Goal: Task Accomplishment & Management: Use online tool/utility

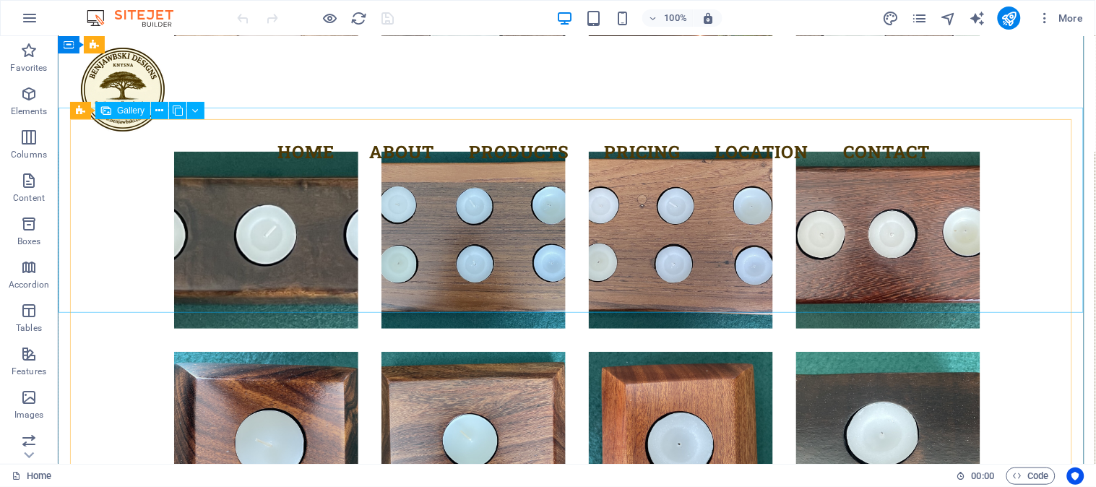
scroll to position [5667, 0]
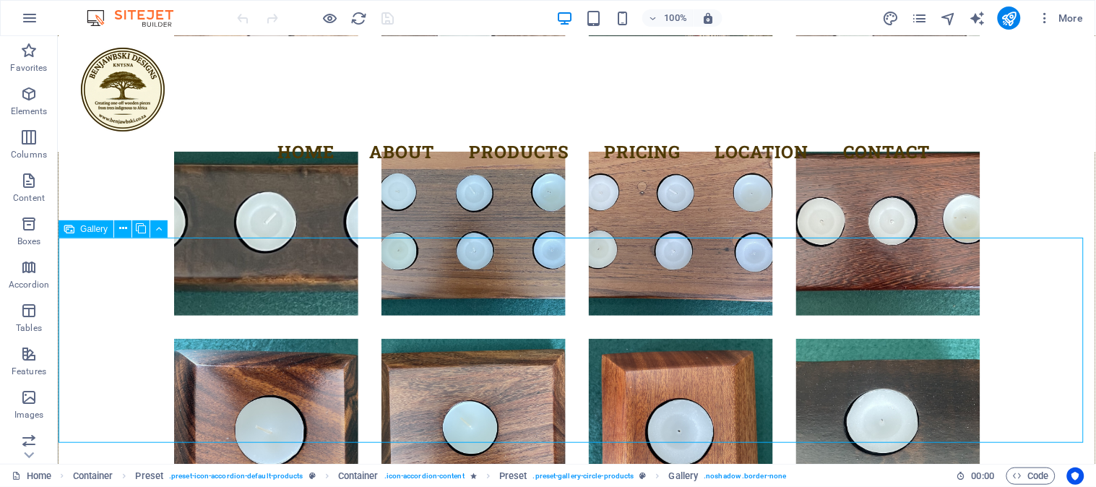
select select "4"
select select "px"
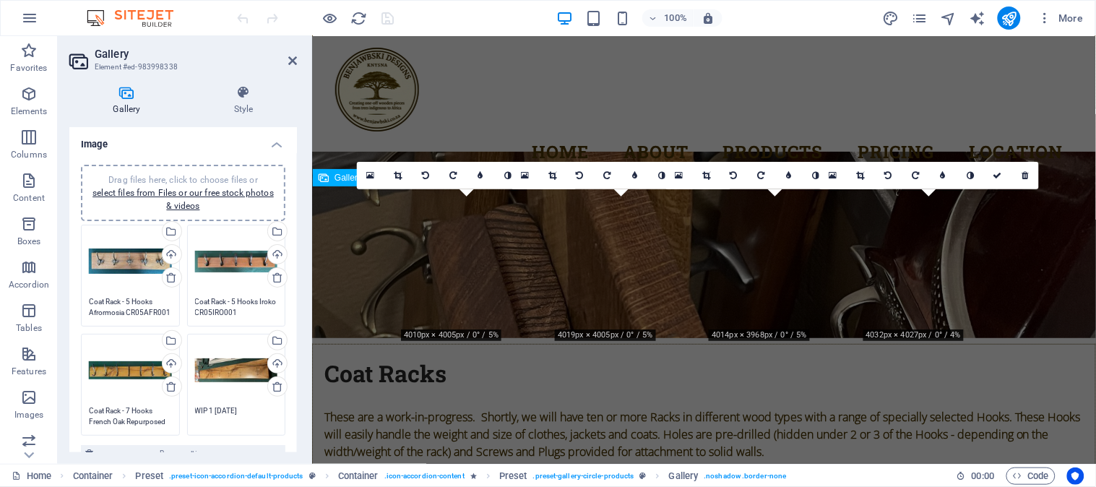
scroll to position [5417, 0]
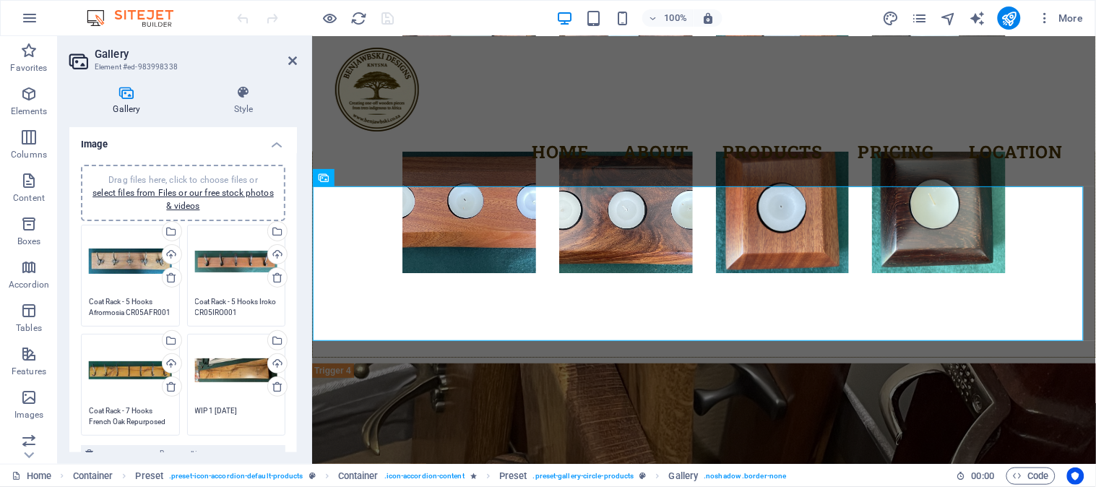
click at [242, 372] on div "Drag files here, click to choose files or select files from Files or our free s…" at bounding box center [236, 371] width 83 height 58
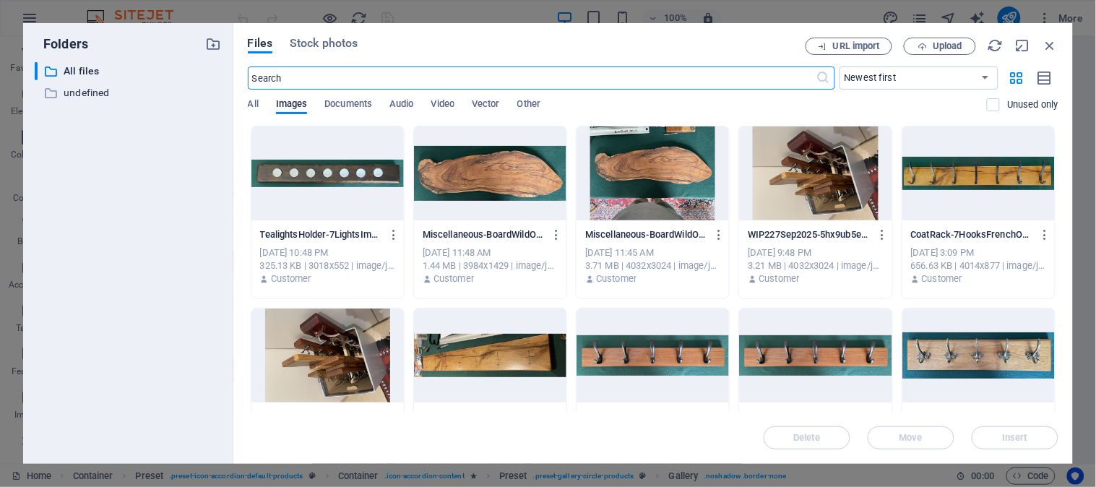
scroll to position [5396, 0]
click at [958, 42] on span "Upload" at bounding box center [948, 46] width 30 height 9
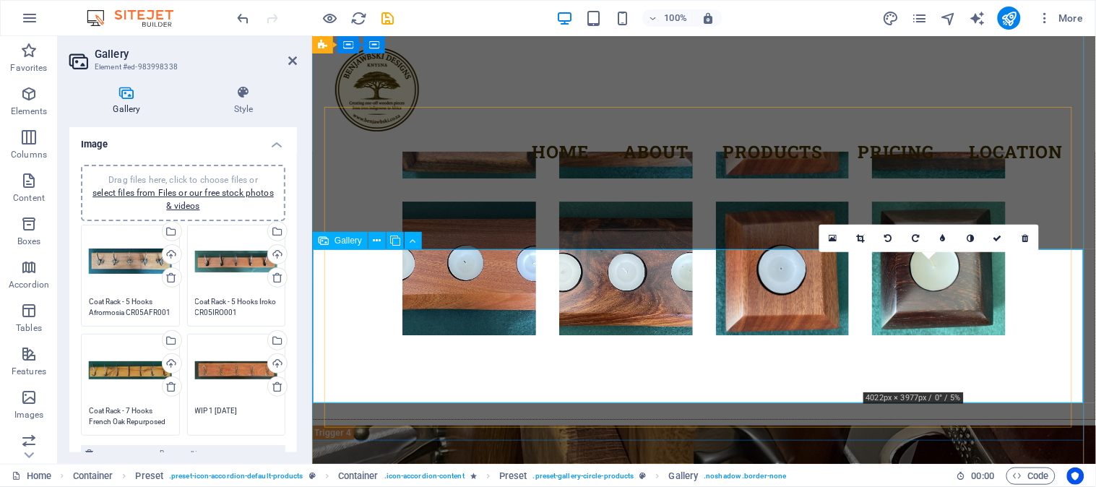
scroll to position [5337, 0]
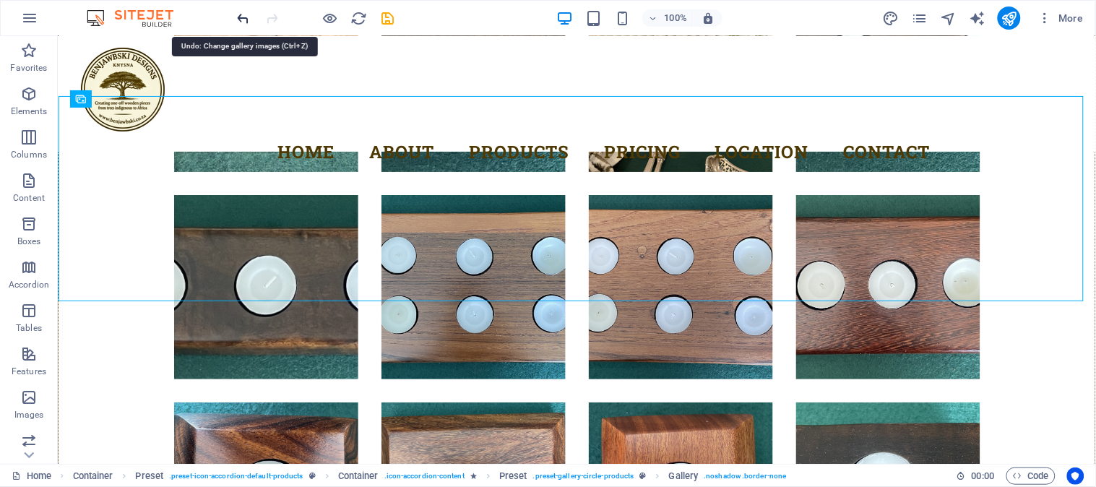
click at [238, 17] on icon "undo" at bounding box center [244, 18] width 17 height 17
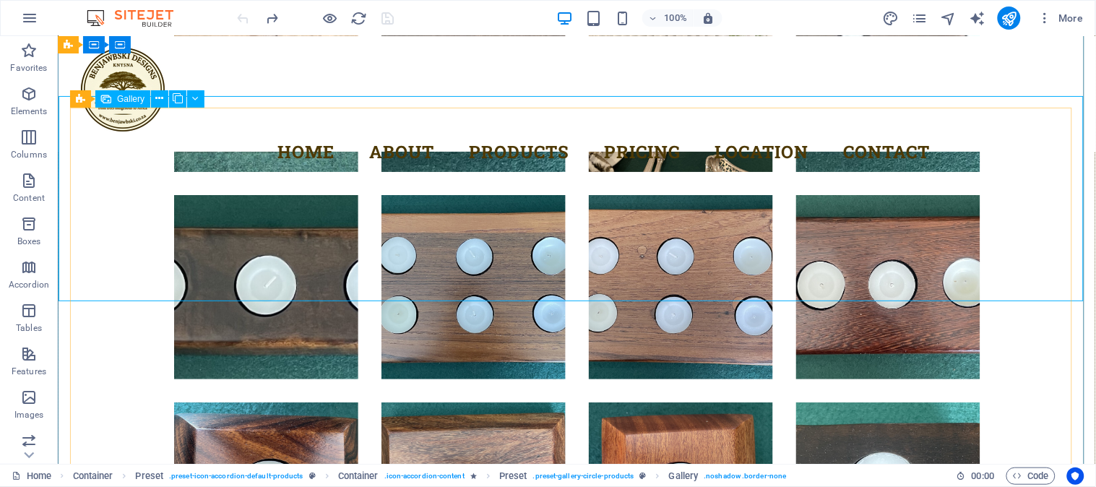
select select "4"
select select "px"
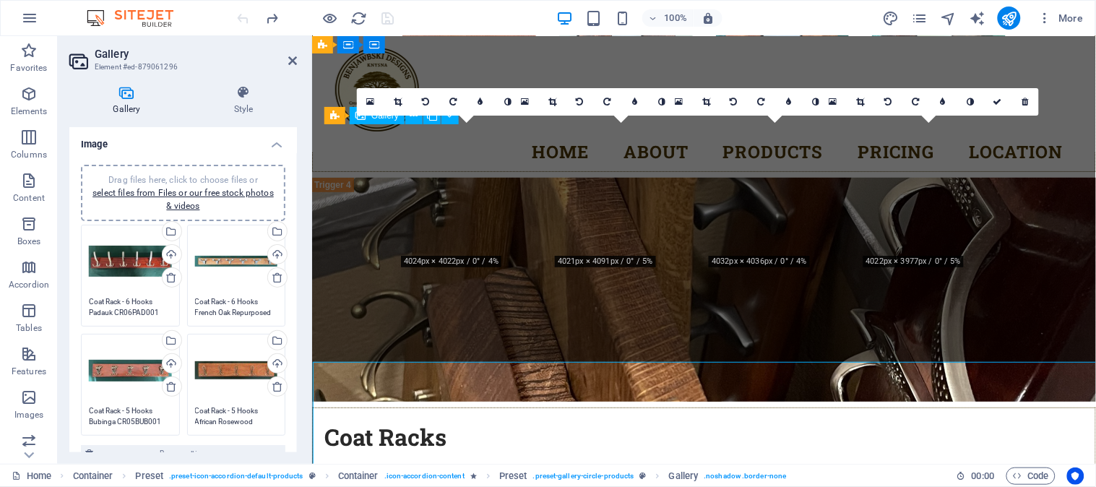
scroll to position [5337, 0]
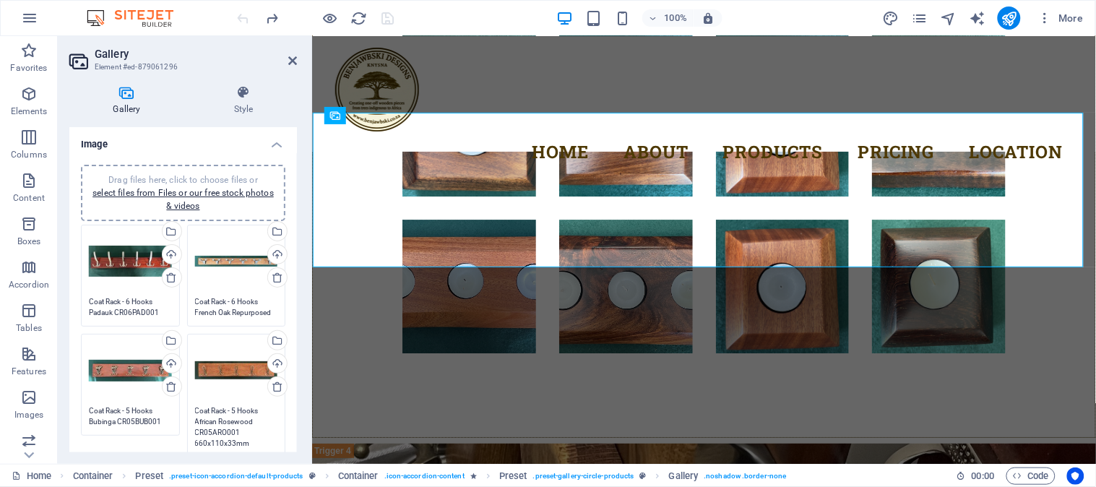
drag, startPoint x: 241, startPoint y: 417, endPoint x: 254, endPoint y: 423, distance: 14.5
click at [254, 423] on textarea "Coat Rack - 5 Hooks African Rosewood CR05ARO001 660x110x33mm" at bounding box center [236, 432] width 83 height 54
click at [250, 444] on textarea "Coat Rack - 5 Hooks African Rosewood CR05ARO001 660x110x33mm" at bounding box center [236, 432] width 83 height 54
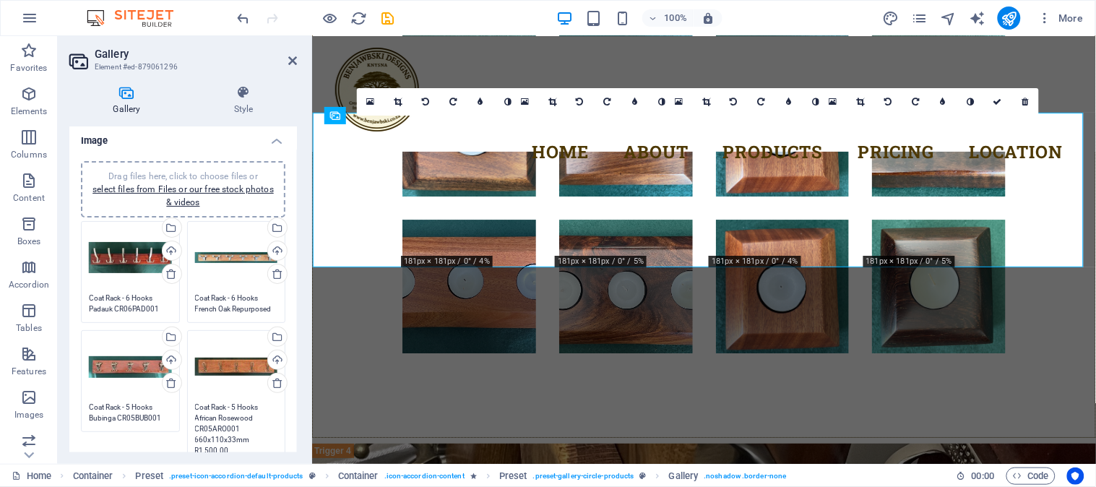
scroll to position [0, 0]
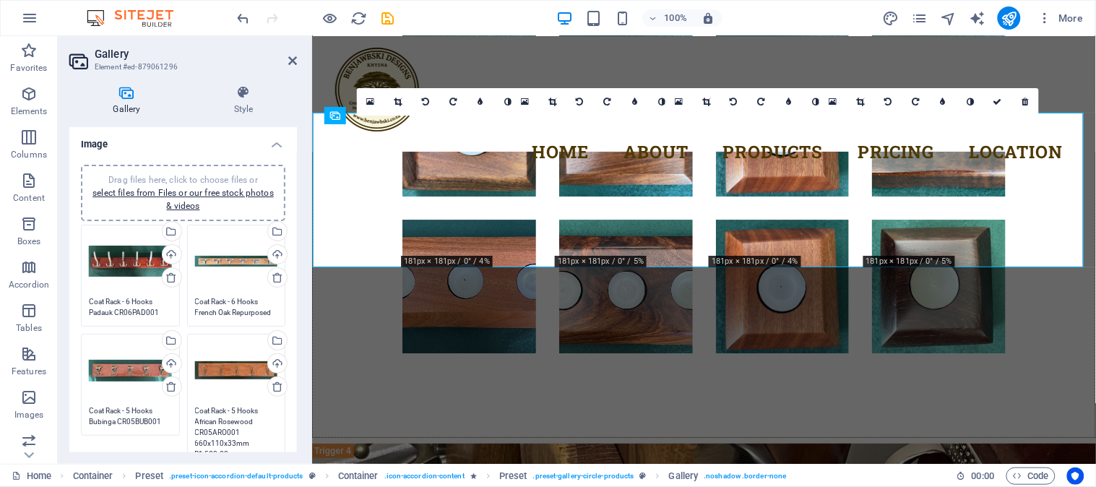
click at [130, 395] on div "Drag files here, click to choose files or select files from Files or our free s…" at bounding box center [130, 371] width 83 height 58
type textarea "Coat Rack - 5 Hooks African Rosewood CR05ARO001 660x110x33mm R1,500.00"
click at [130, 395] on body "Benjawbski Designs Home Favorites Elements Columns Content Boxes Accordion Tabl…" at bounding box center [548, 243] width 1096 height 487
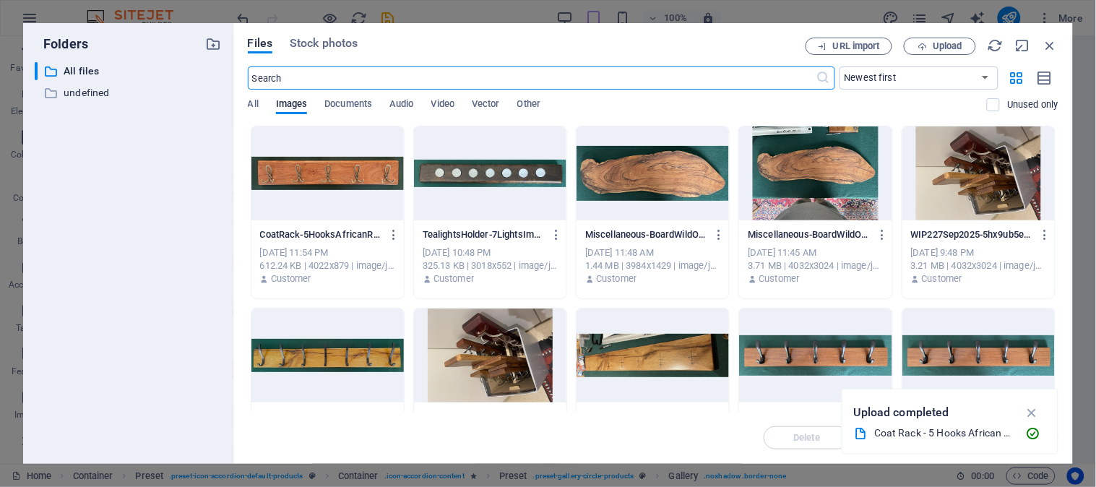
scroll to position [5317, 0]
click at [952, 45] on span "Upload" at bounding box center [948, 46] width 30 height 9
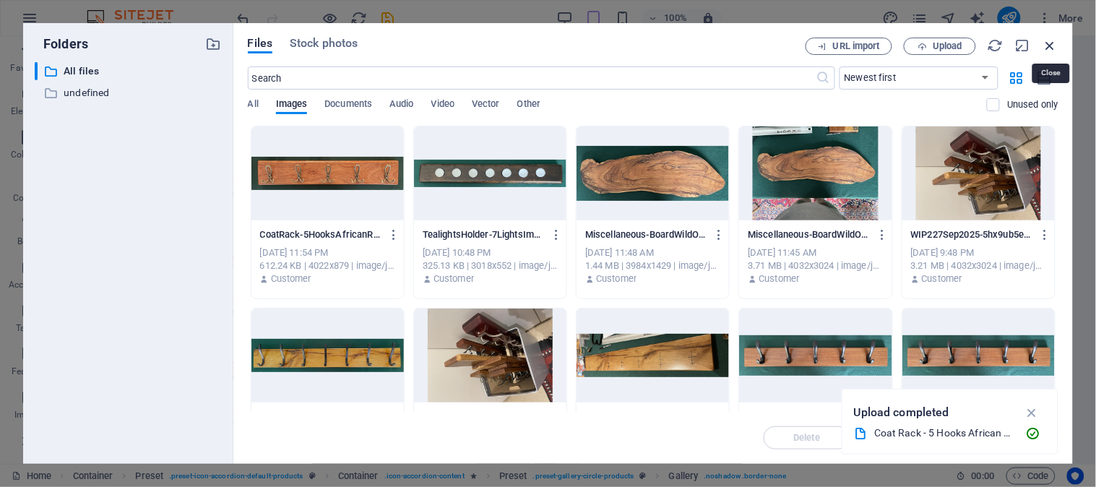
click at [1052, 41] on icon "button" at bounding box center [1051, 46] width 16 height 16
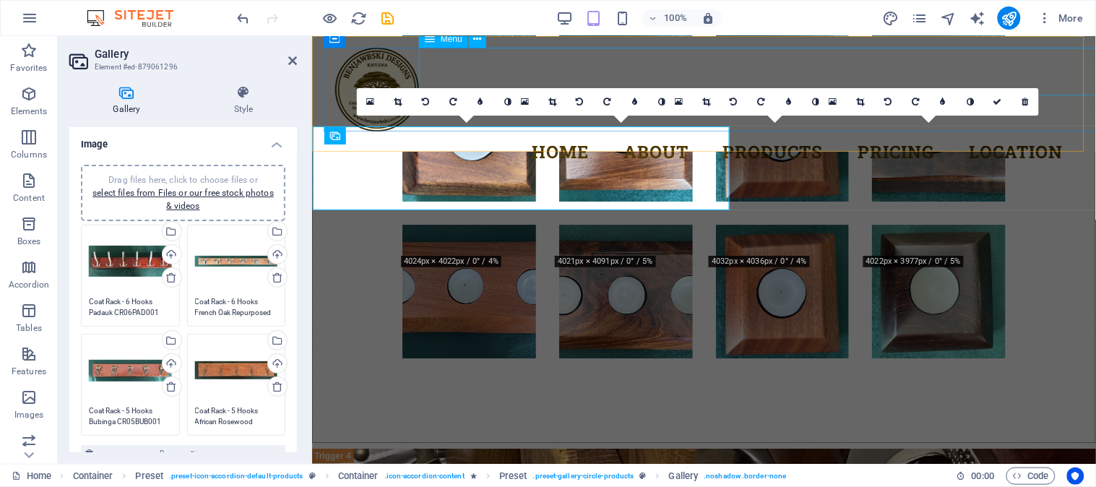
scroll to position [5338, 0]
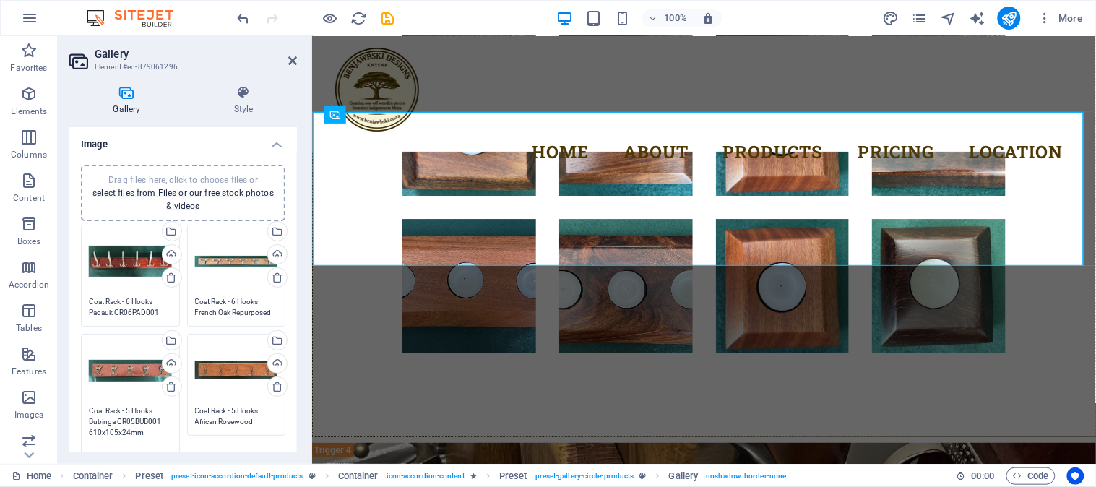
click at [129, 405] on textarea "Coat Rack - 5 Hooks Bubinga CR05BUB001 610x105x24mm" at bounding box center [130, 426] width 83 height 43
click at [149, 434] on textarea "Coat Rack - 5 Hooks Bubinga CR05BUB001 610x105x24mm" at bounding box center [130, 426] width 83 height 43
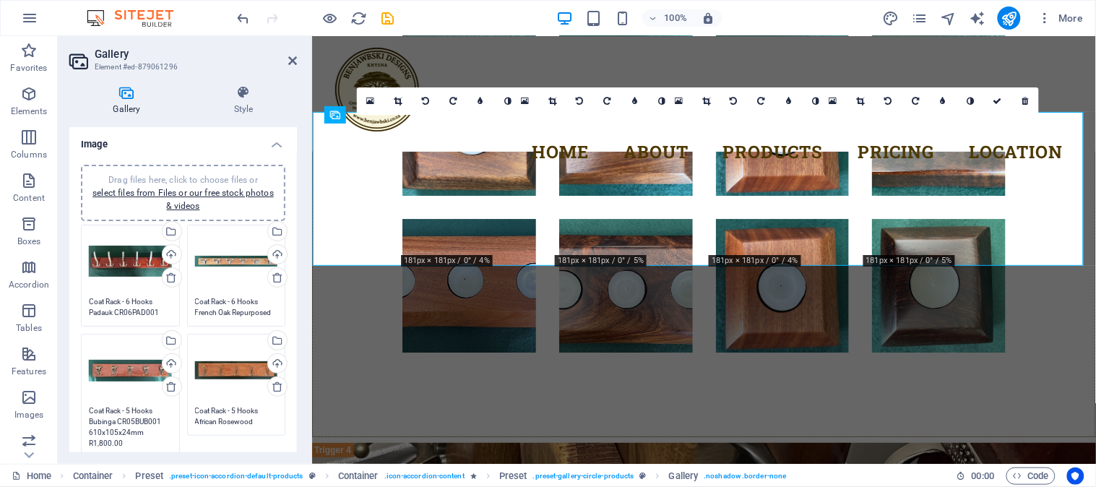
click at [126, 262] on div "Drag files here, click to choose files or select files from Files or our free s…" at bounding box center [130, 262] width 83 height 58
type textarea "Coat Rack - 5 Hooks Bubinga CR05BUB001 610x105x24mm R1,800.00"
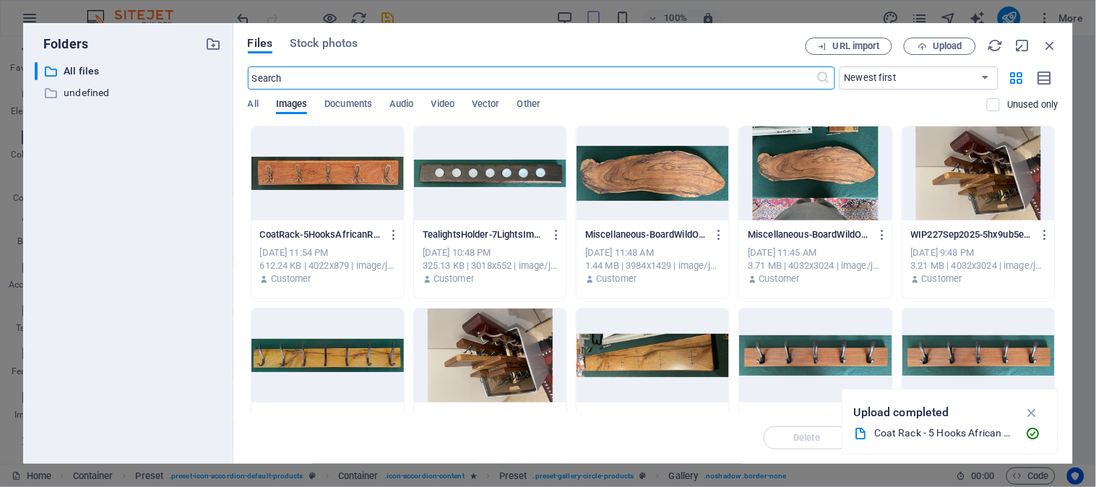
scroll to position [5318, 0]
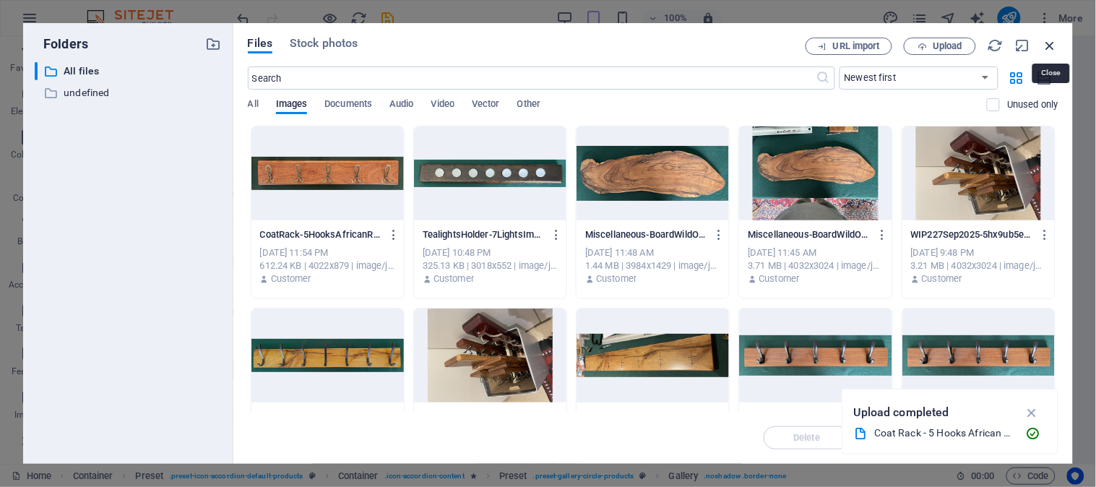
drag, startPoint x: 1059, startPoint y: 43, endPoint x: 640, endPoint y: 42, distance: 419.2
click at [1059, 43] on icon "button" at bounding box center [1051, 46] width 16 height 16
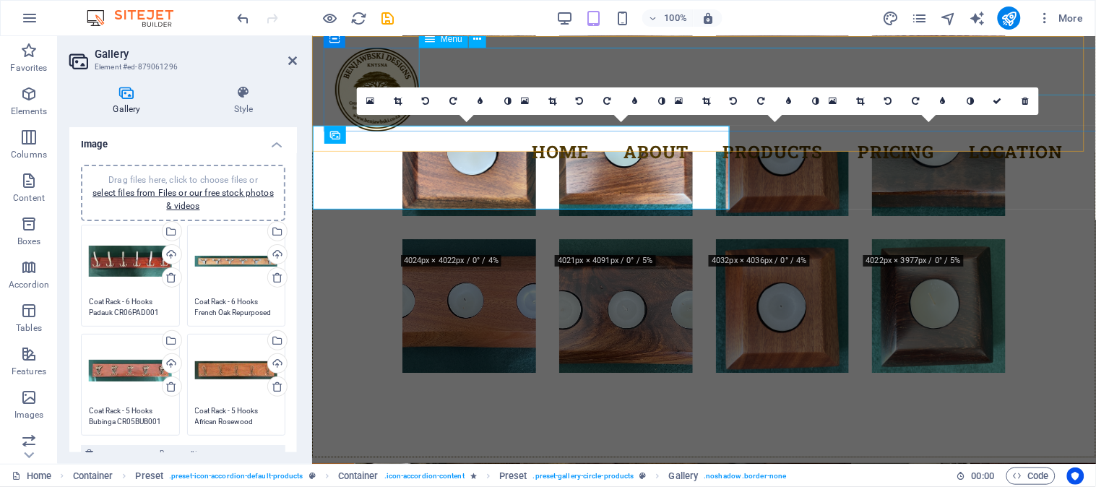
scroll to position [5338, 0]
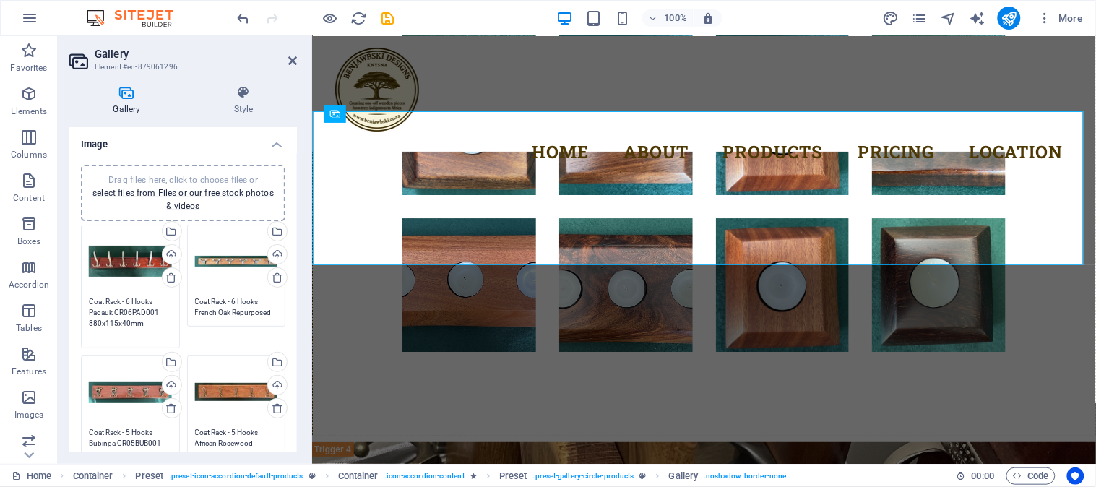
click at [150, 311] on textarea "Coat Rack - 6 Hooks Padauk CR06PAD001 880x115x40mm" at bounding box center [130, 317] width 83 height 43
click at [145, 323] on textarea "Coat Rack - 6 Hooks Padauk CR06PAD001 880x115x40mm" at bounding box center [130, 317] width 83 height 43
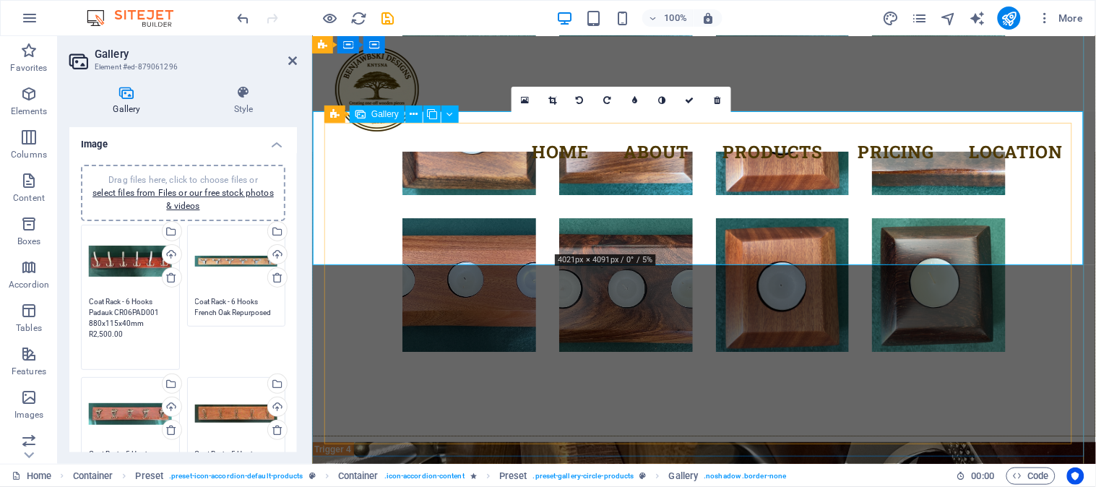
type textarea "Coat Rack - 6 Hooks Padauk CR06PAD001 880x115x40mm R2,500.00"
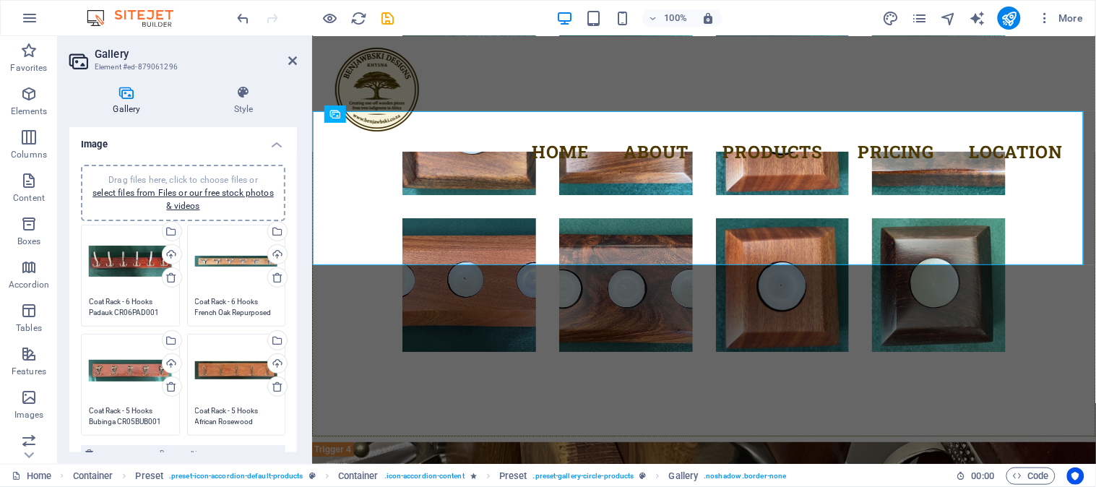
click at [244, 292] on div "Drag files here, click to choose files or select files from Files or our free s…" at bounding box center [237, 275] width 106 height 109
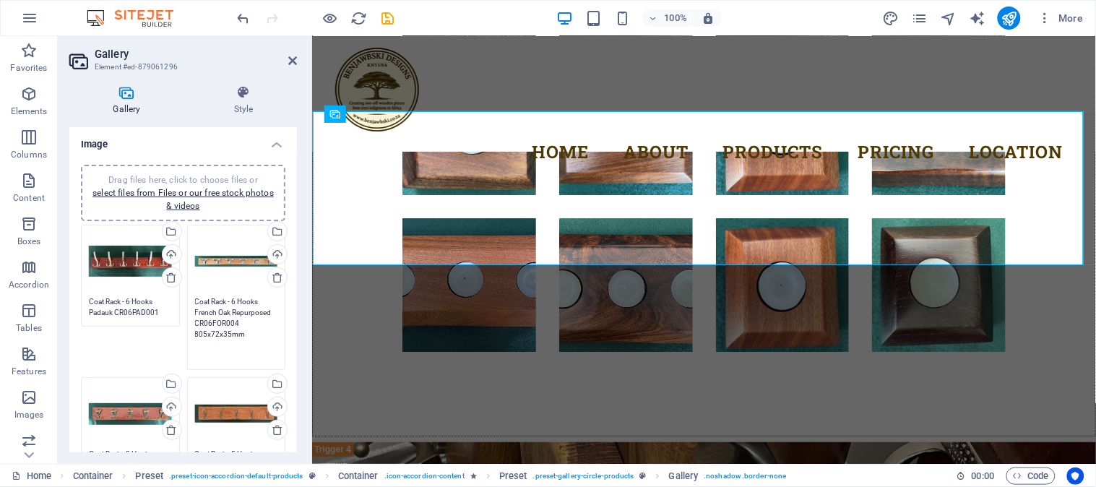
click at [248, 306] on textarea "Coat Rack - 6 Hooks French Oak Repurposed CR06FOR004 805x72x35mm" at bounding box center [236, 328] width 83 height 65
click at [249, 307] on textarea "Coat Rack - 6 Hooks French Oak Repurposed CR06FOR004 805x72x35mm" at bounding box center [236, 328] width 83 height 65
click at [250, 332] on textarea "Coat Rack - 6 Hooks French Oak Repurposed CR06FOR004 805x72x35mm" at bounding box center [236, 328] width 83 height 65
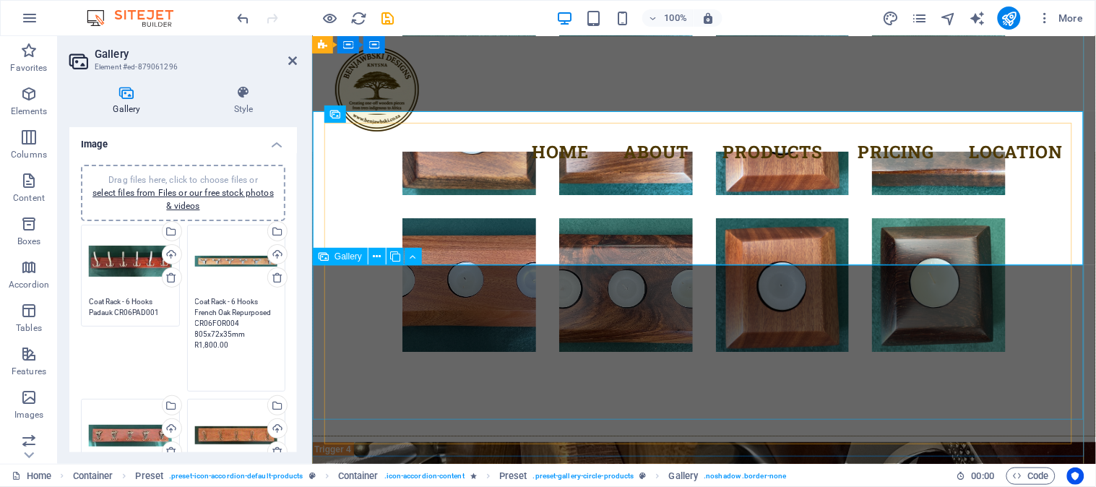
type textarea "Coat Rack - 6 Hooks French Oak Repurposed CR06FOR004 805x72x35mm R1,800.00"
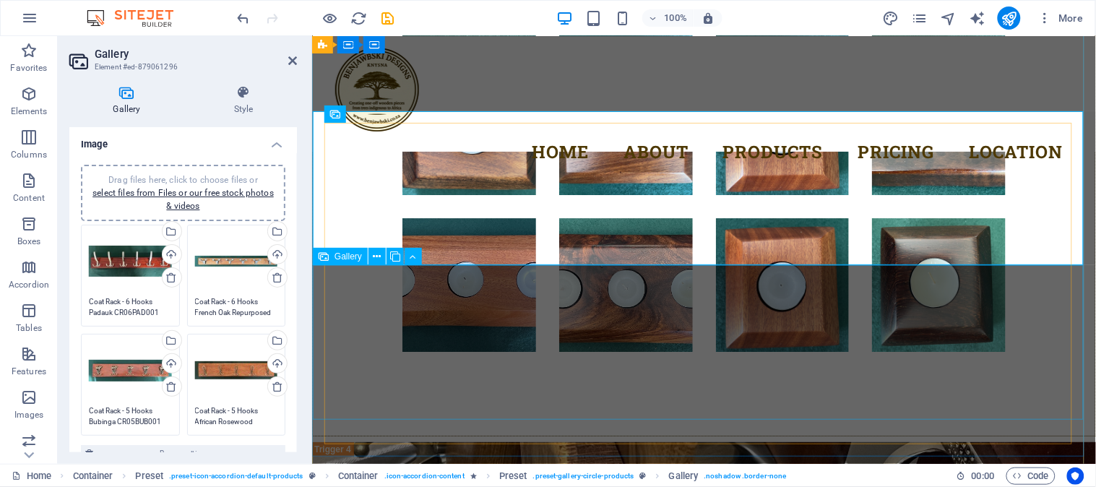
select select "4"
select select "px"
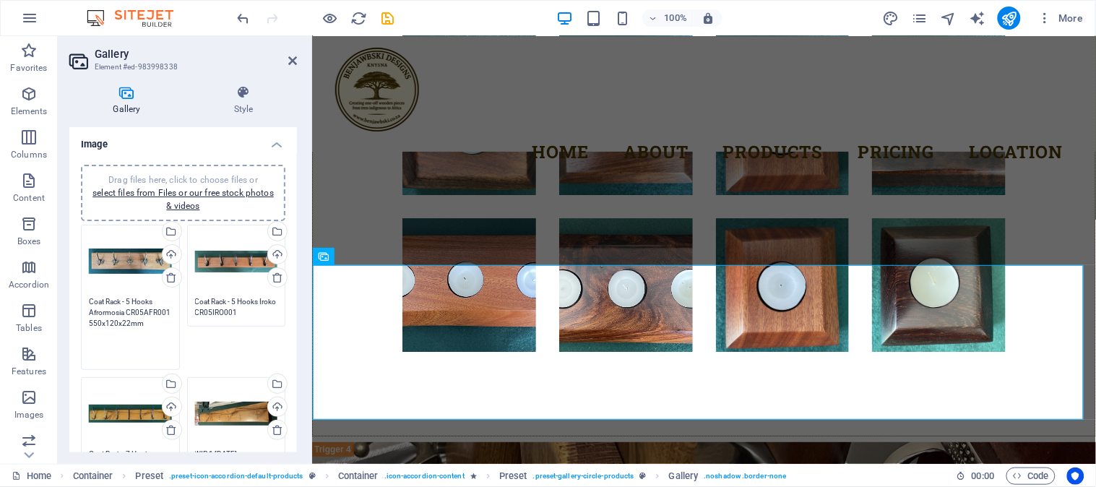
click at [147, 311] on textarea "Coat Rack - 5 Hooks Afrormosia CR05AFR001 550x120x22mm" at bounding box center [130, 328] width 83 height 65
click at [148, 324] on textarea "Coat Rack - 5 Hooks Afrormosia CR05AFR001 550x120x22mm" at bounding box center [130, 328] width 83 height 65
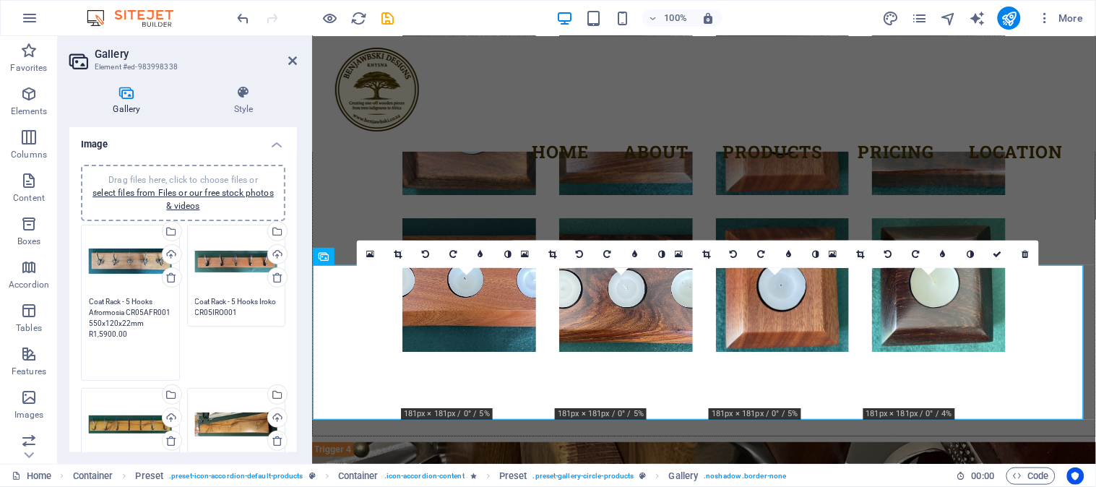
type textarea "Coat Rack - 5 Hooks Afrormosia CR05AFR001 550x120x22mm R1,5900.00"
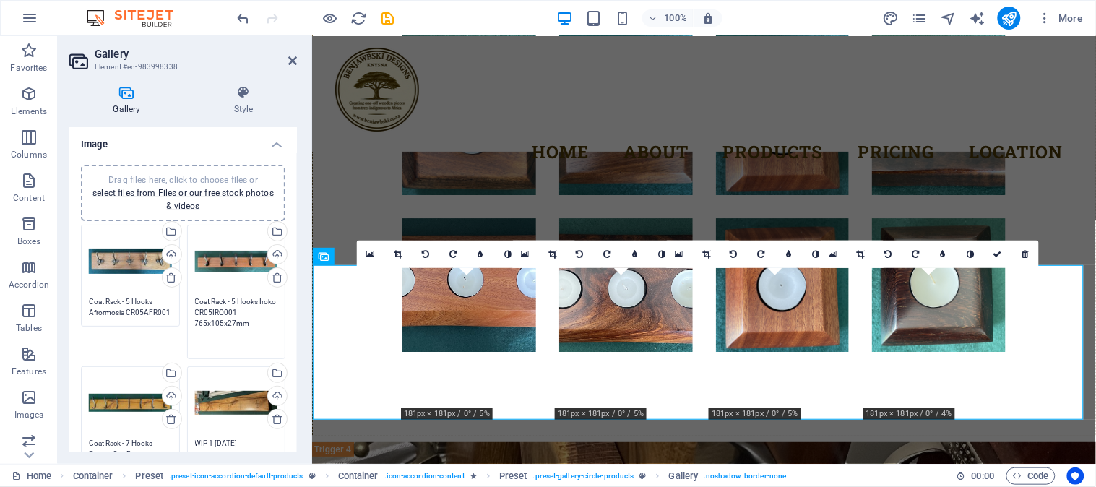
click at [258, 309] on textarea "Coat Rack - 5 Hooks Iroko CR05IRO001 765x105x27mm" at bounding box center [236, 323] width 83 height 54
click at [261, 323] on textarea "Coat Rack - 5 Hooks Iroko CR05IRO001 765x105x27mm" at bounding box center [236, 323] width 83 height 54
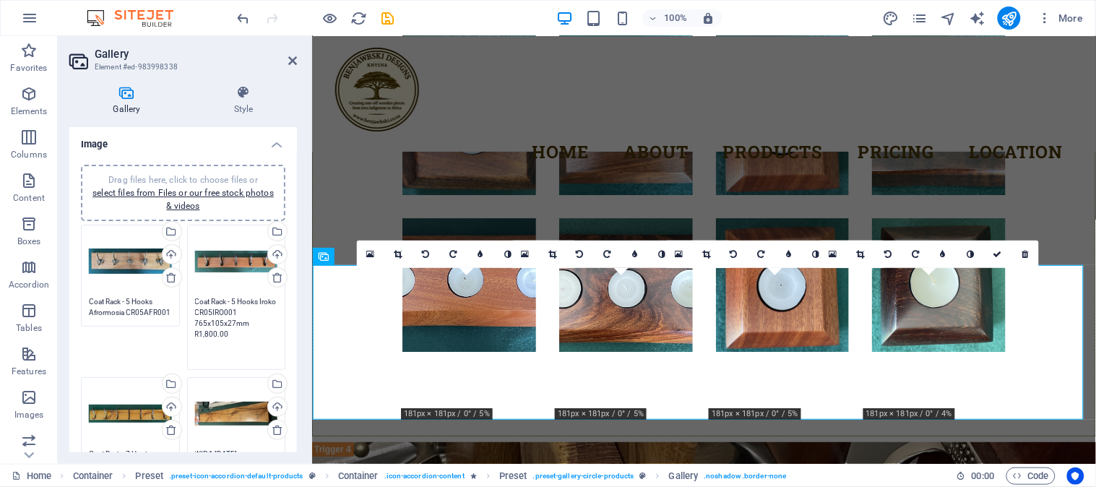
click at [126, 413] on div "Drag files here, click to choose files or select files from Files or our free s…" at bounding box center [130, 414] width 83 height 58
type textarea "Coat Rack - 5 Hooks Iroko CR05IRO001 765x105x27mm R1,800.00"
click at [126, 413] on body "Benjawbski Designs Home Favorites Elements Columns Content Boxes Accordion Tabl…" at bounding box center [548, 243] width 1096 height 487
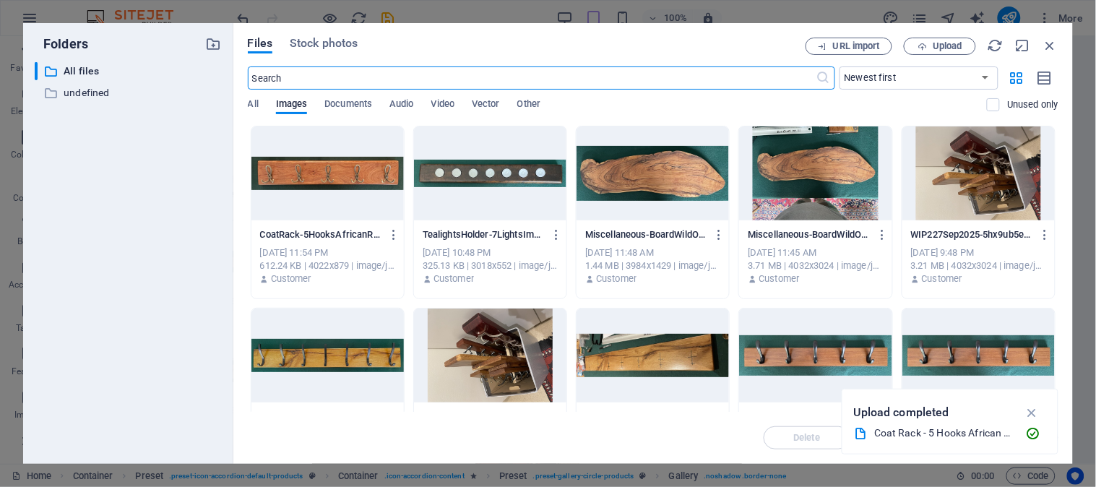
scroll to position [5319, 0]
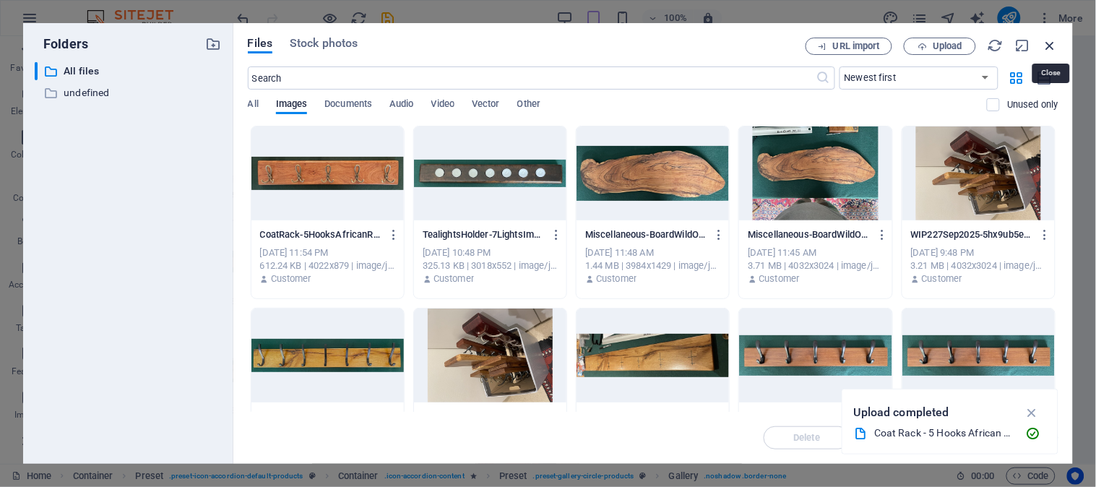
click at [1051, 44] on icon "button" at bounding box center [1051, 46] width 16 height 16
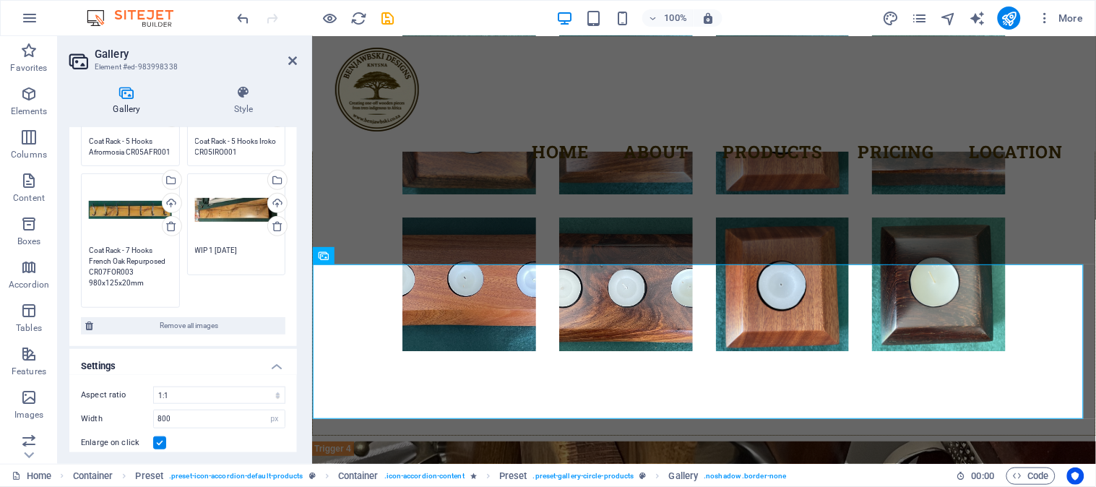
scroll to position [0, 0]
click at [153, 257] on textarea "Coat Rack - 7 Hooks French Oak Repurposed CR07FOR003 980x125x20mm" at bounding box center [130, 272] width 83 height 54
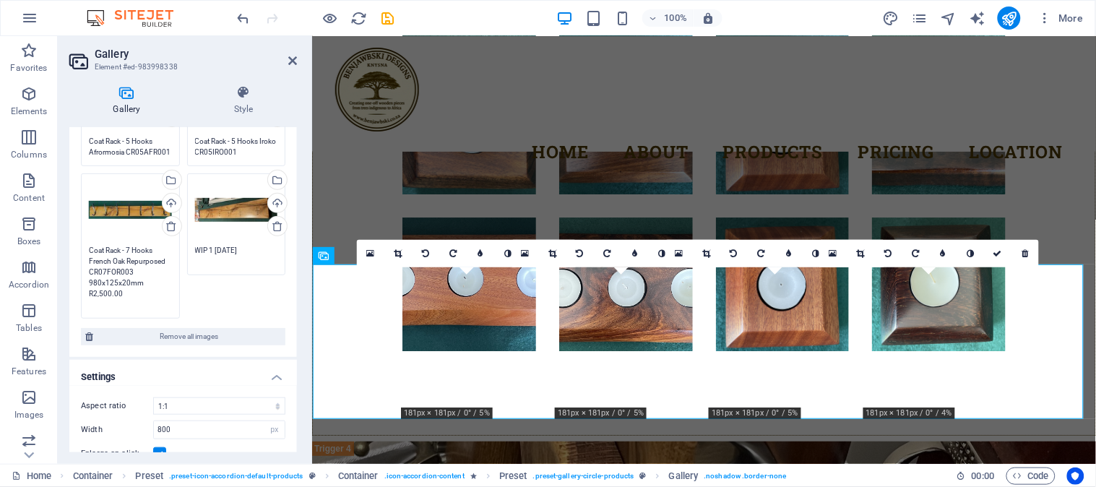
click at [229, 266] on div "Drag files here, click to choose files or select files from Files or our free s…" at bounding box center [237, 224] width 106 height 109
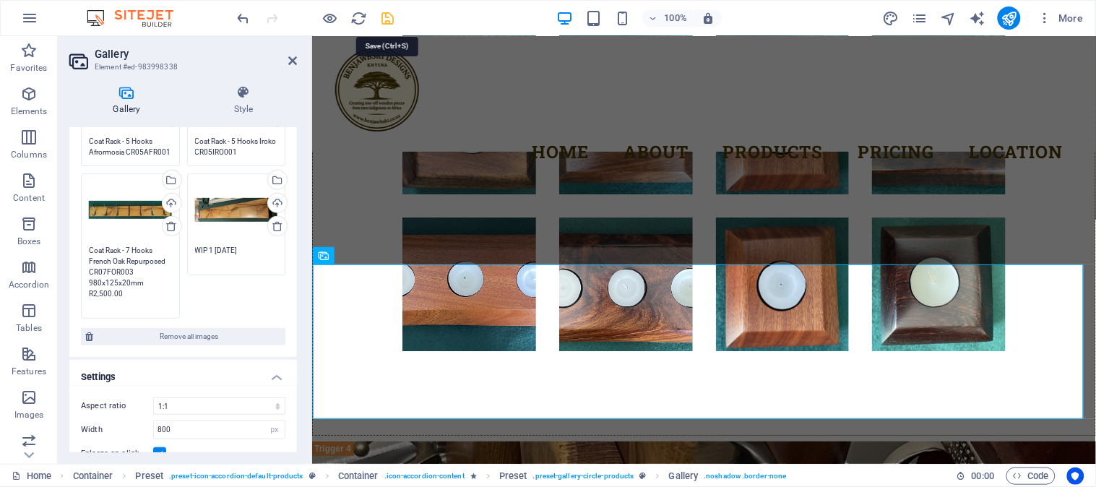
type textarea "Coat Rack - 7 Hooks French Oak Repurposed CR07FOR003 980x125x20mm R2,500.00"
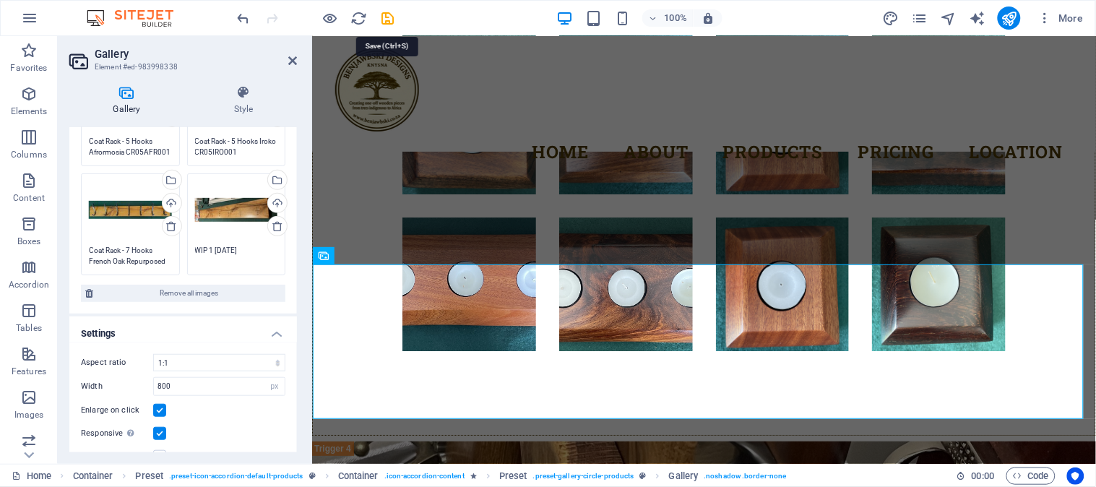
click at [389, 18] on icon "save" at bounding box center [388, 18] width 17 height 17
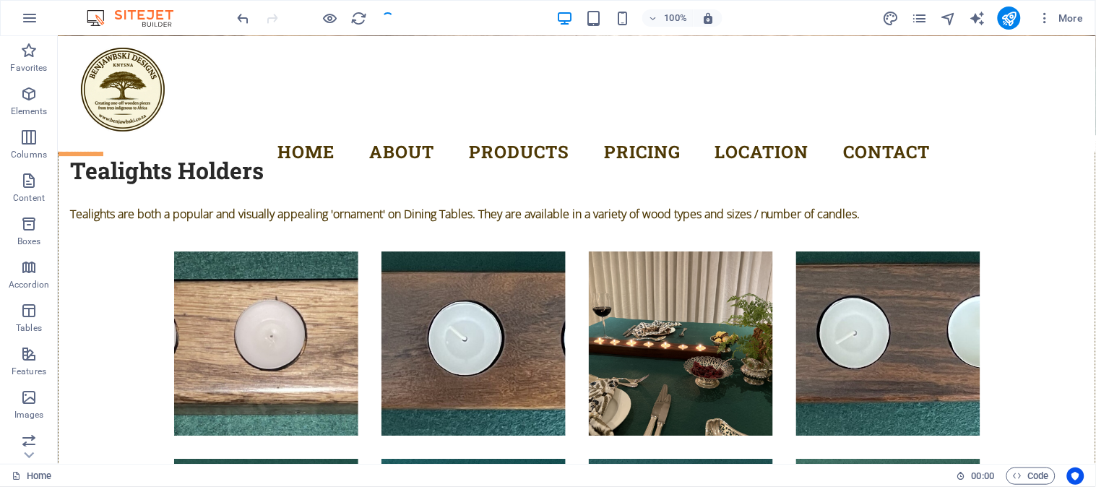
checkbox input "false"
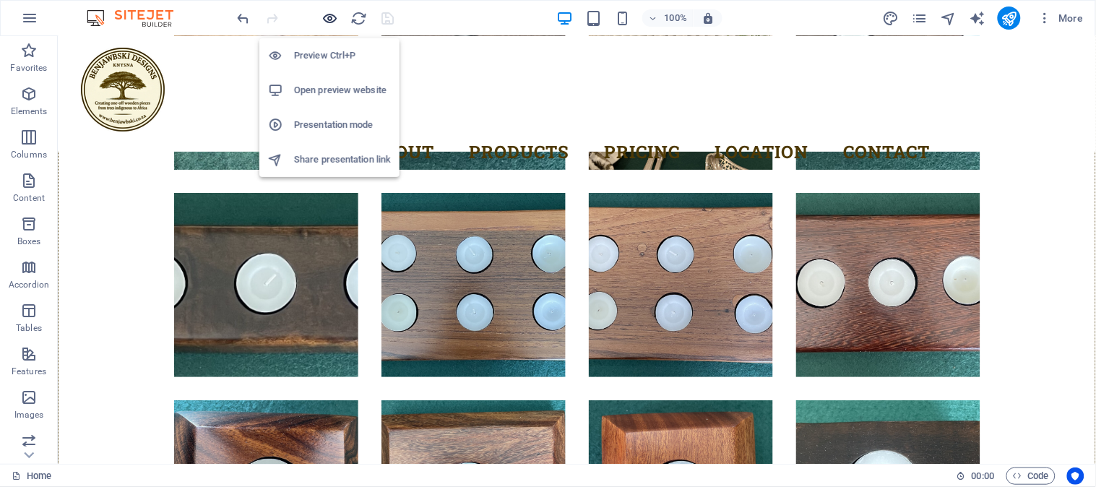
click at [335, 16] on icon "button" at bounding box center [330, 18] width 17 height 17
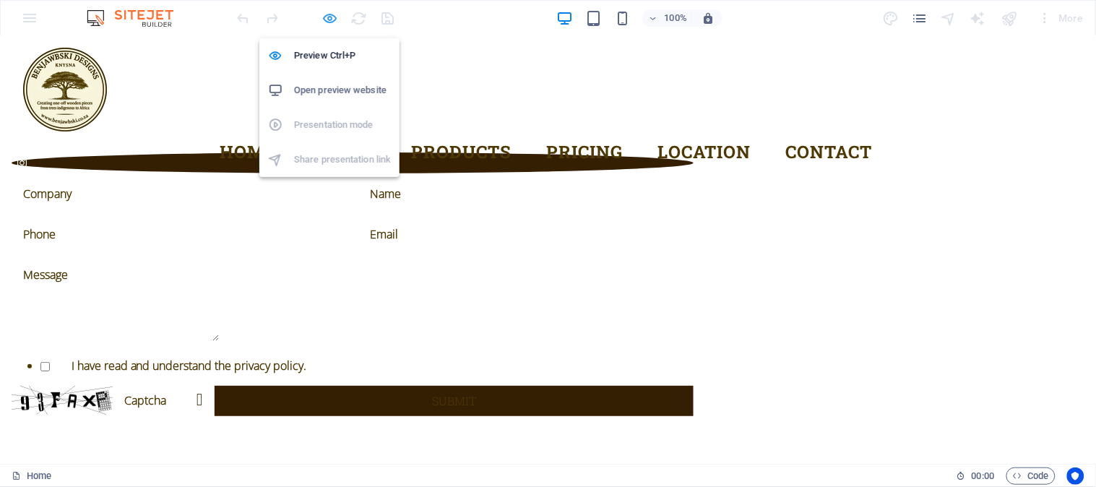
scroll to position [4223, 0]
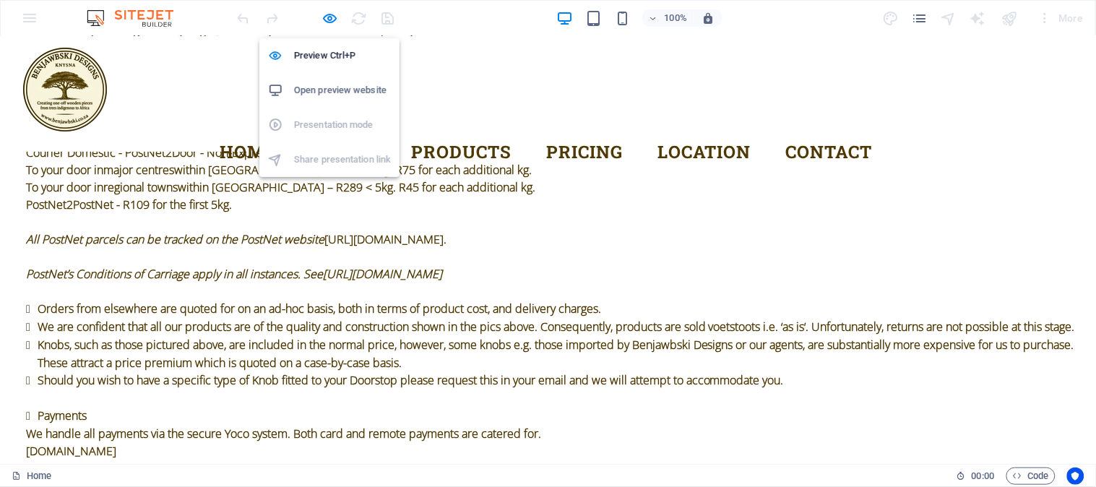
click at [340, 87] on h6 "Open preview website" at bounding box center [342, 90] width 97 height 17
click at [330, 14] on icon "button" at bounding box center [330, 18] width 17 height 17
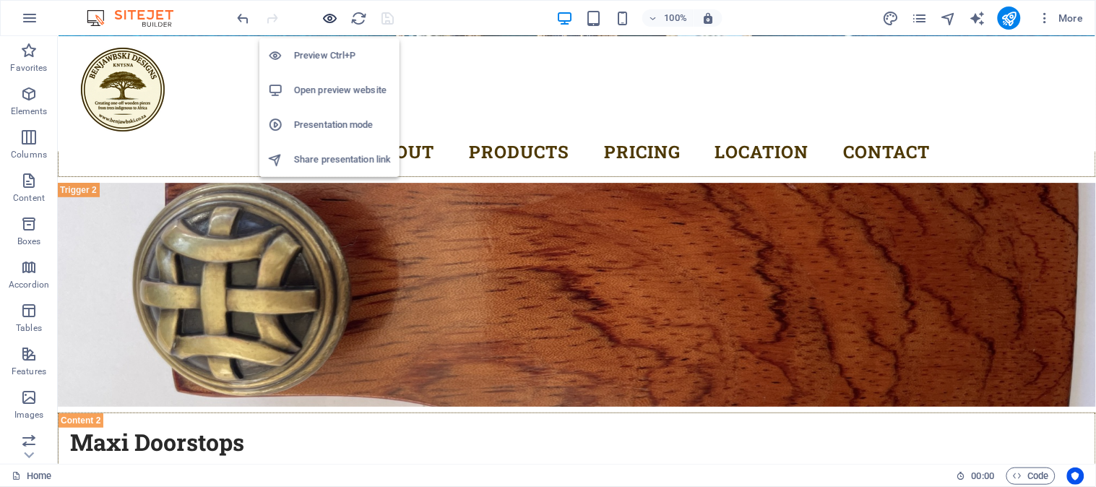
scroll to position [5605, 0]
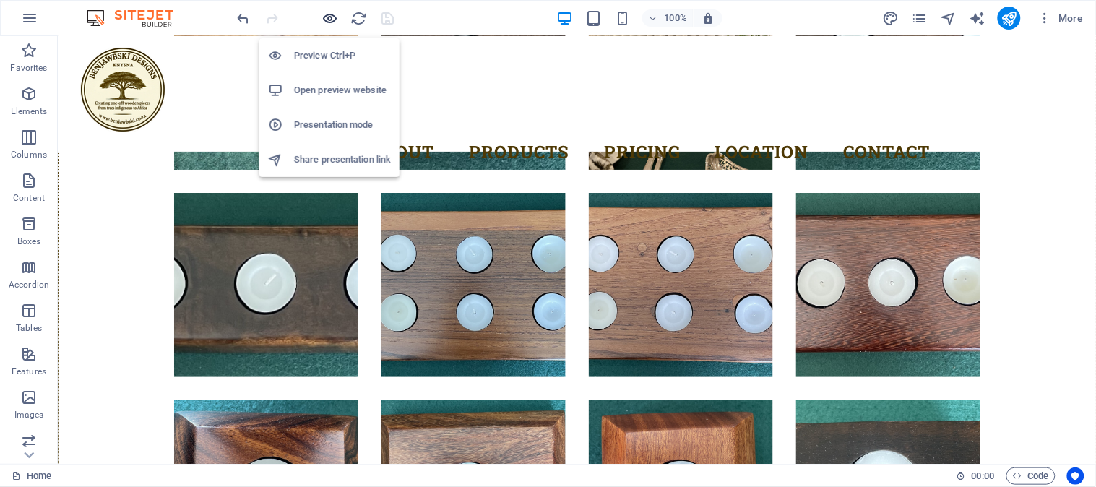
click at [330, 10] on icon "button" at bounding box center [330, 18] width 17 height 17
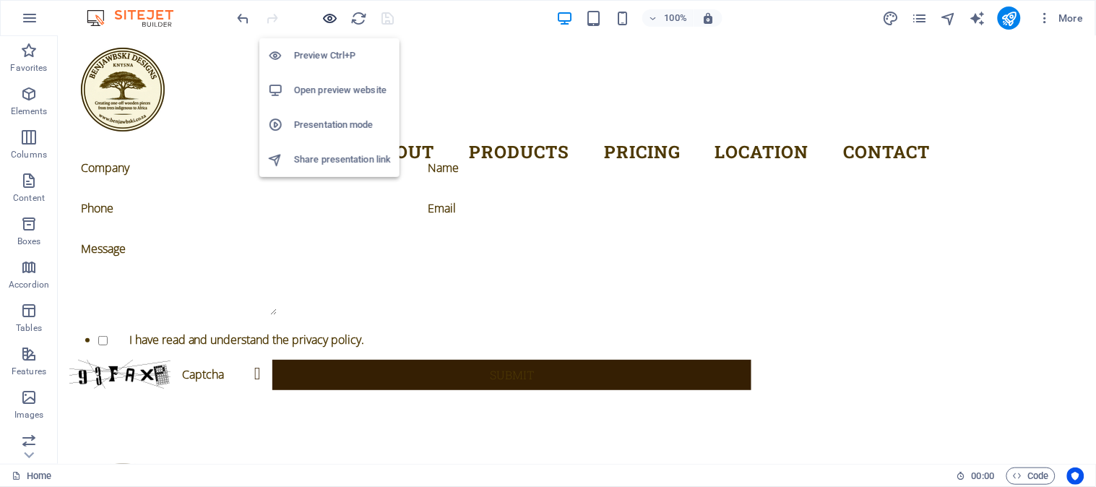
scroll to position [4223, 0]
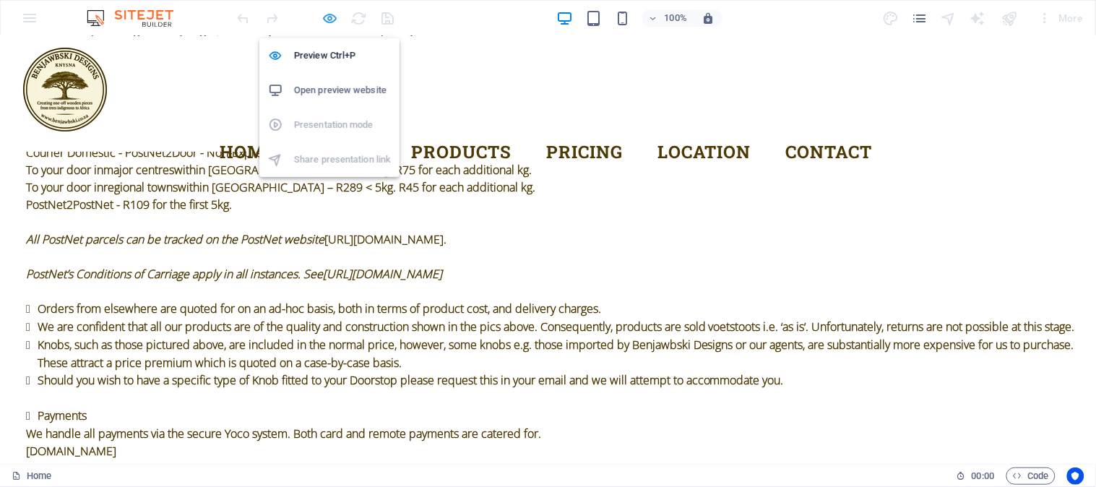
click at [327, 19] on icon "button" at bounding box center [330, 18] width 17 height 17
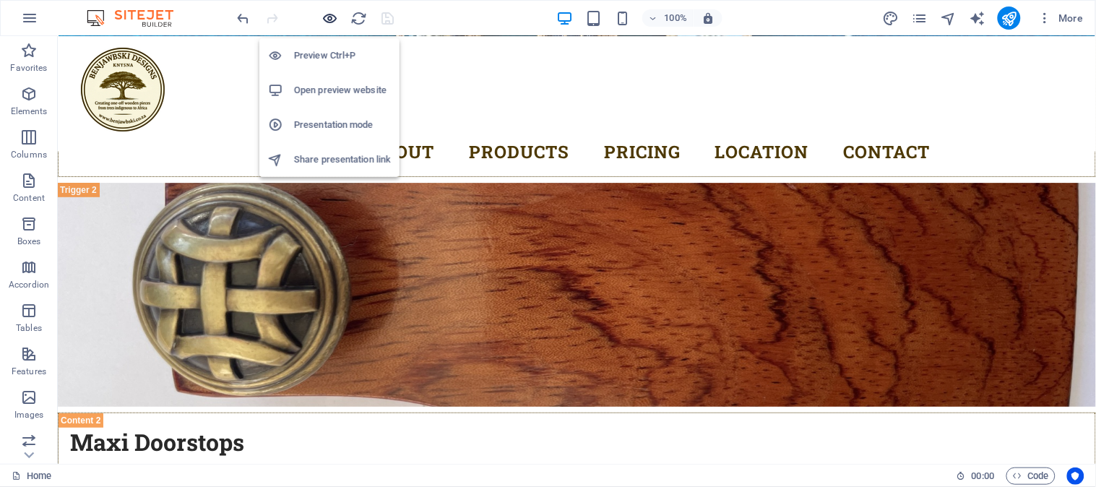
scroll to position [5605, 0]
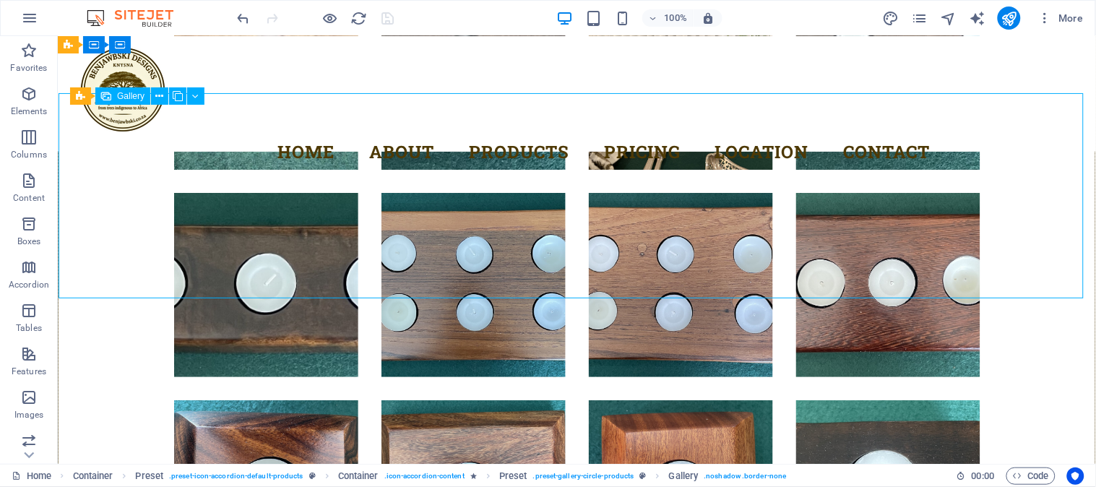
select select "4"
select select "px"
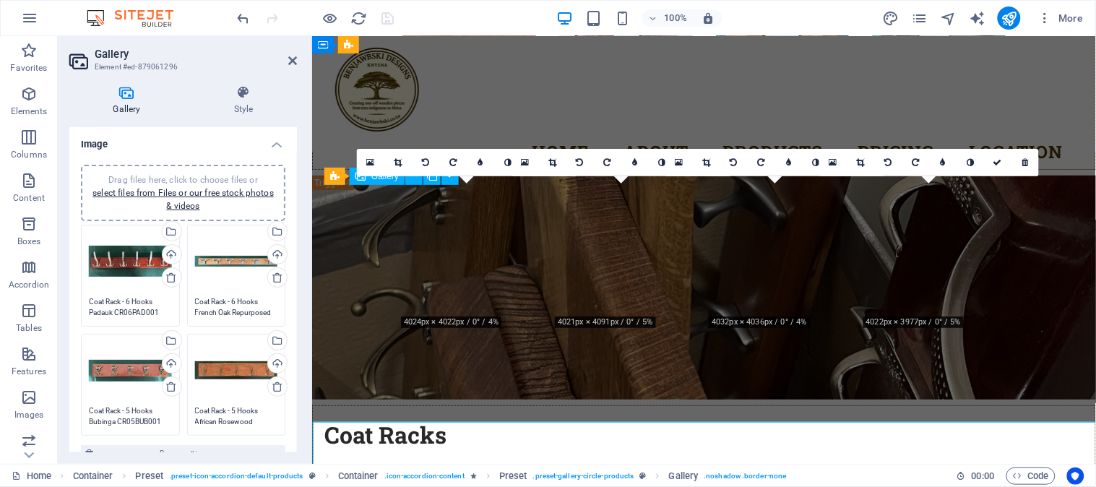
scroll to position [5277, 0]
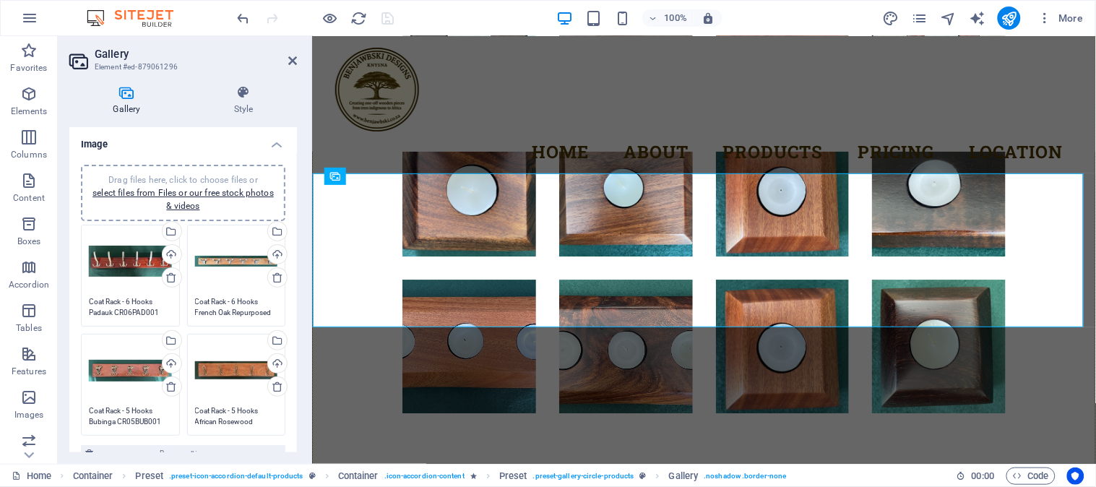
click at [155, 308] on textarea "Coat Rack - 6 Hooks Padauk CR06PAD001 880x115x40mm R2,500.00" at bounding box center [130, 307] width 83 height 22
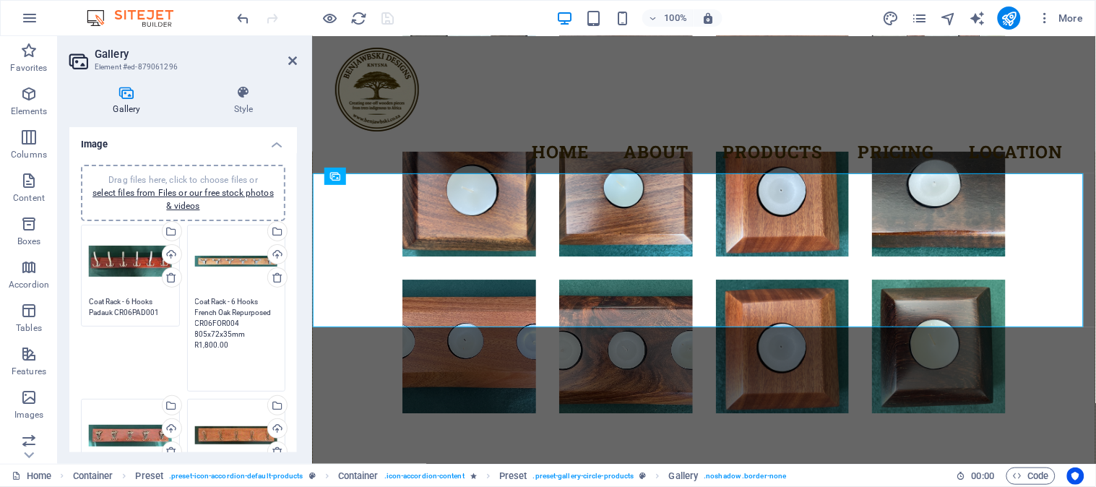
click at [225, 305] on textarea "Coat Rack - 6 Hooks French Oak Repurposed CR06FOR004 805x72x35mm R1,800.00" at bounding box center [236, 339] width 83 height 87
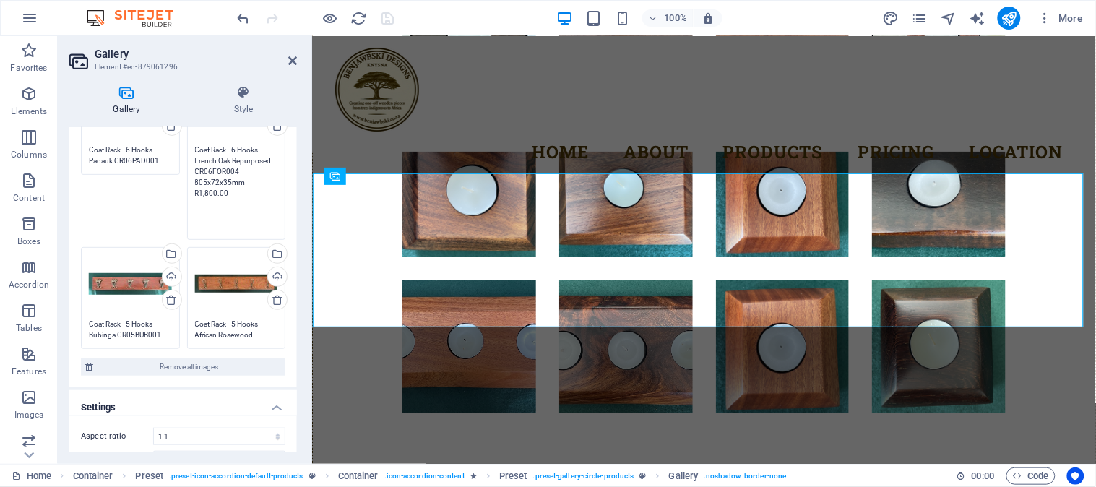
scroll to position [160, 0]
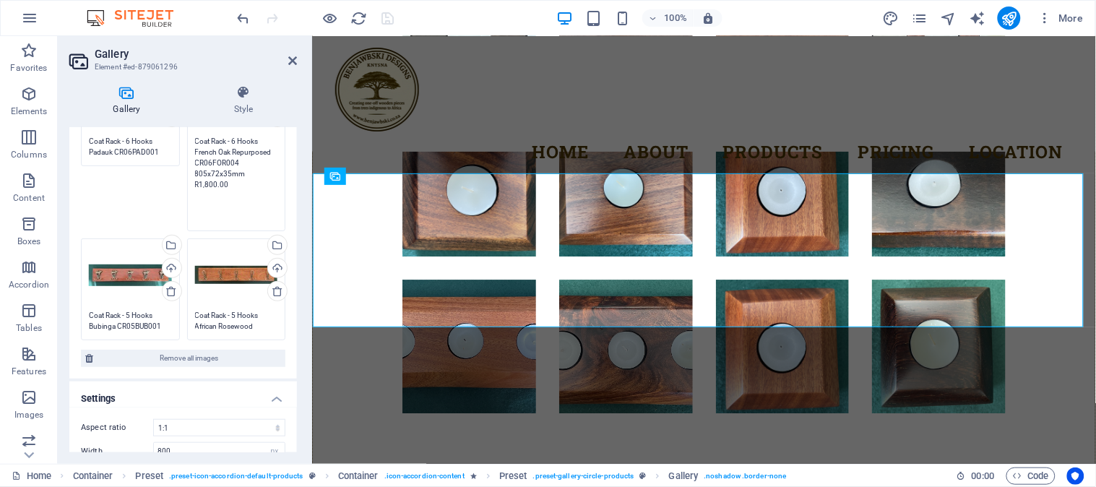
click at [157, 320] on div "Drag files here, click to choose files or select files from Files or our free s…" at bounding box center [183, 186] width 228 height 386
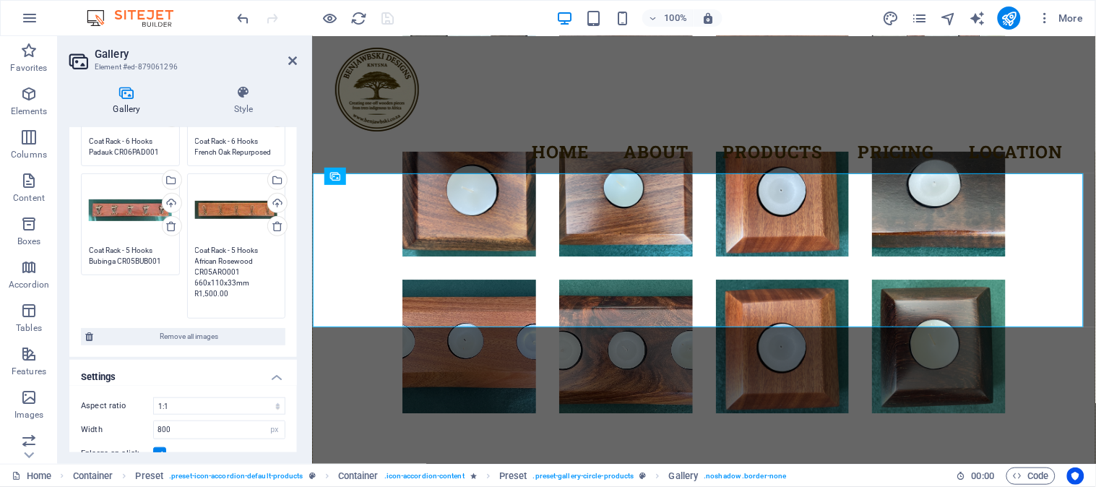
click at [230, 259] on textarea "Coat Rack - 5 Hooks African Rosewood CR05ARO001 660x110x33mm R1,500.00" at bounding box center [236, 277] width 83 height 65
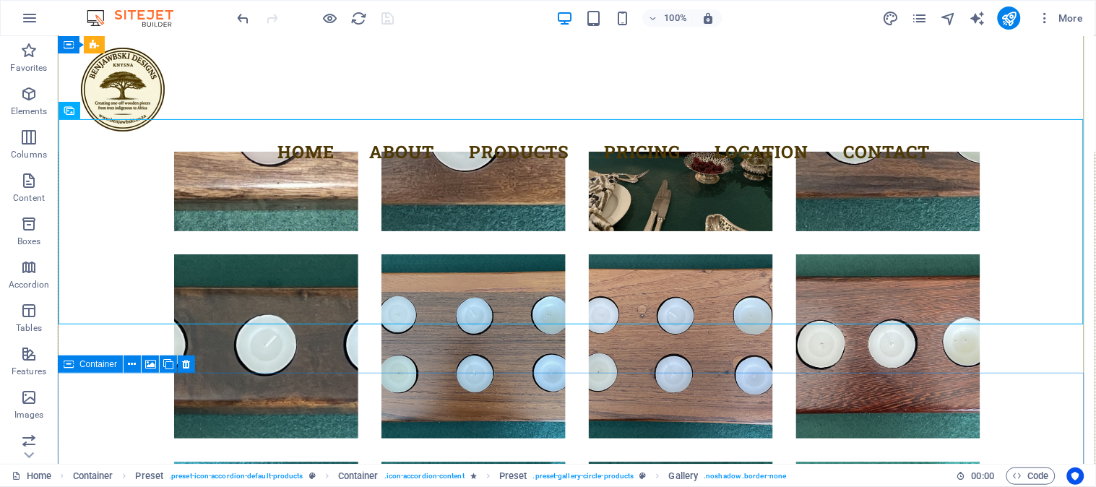
scroll to position [5784, 0]
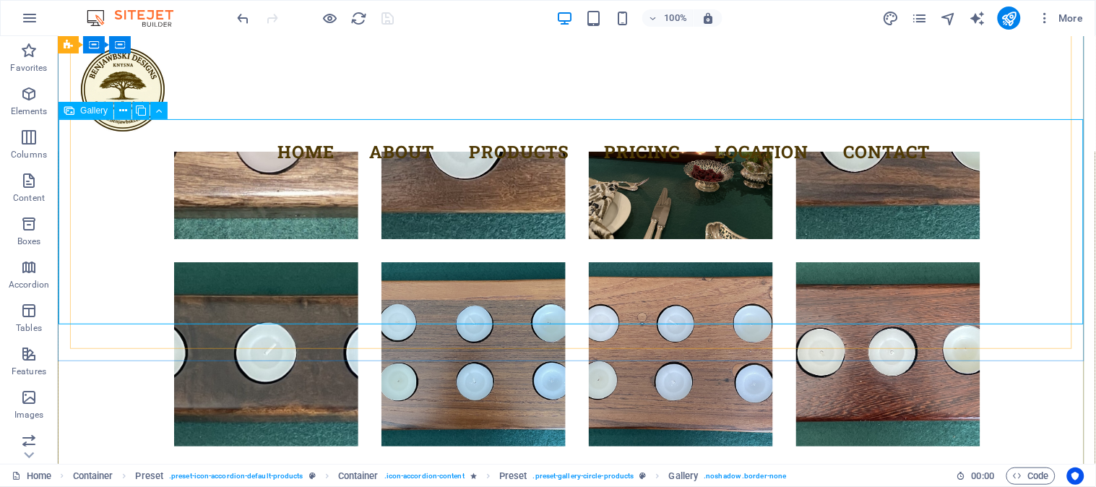
select select "4"
select select "px"
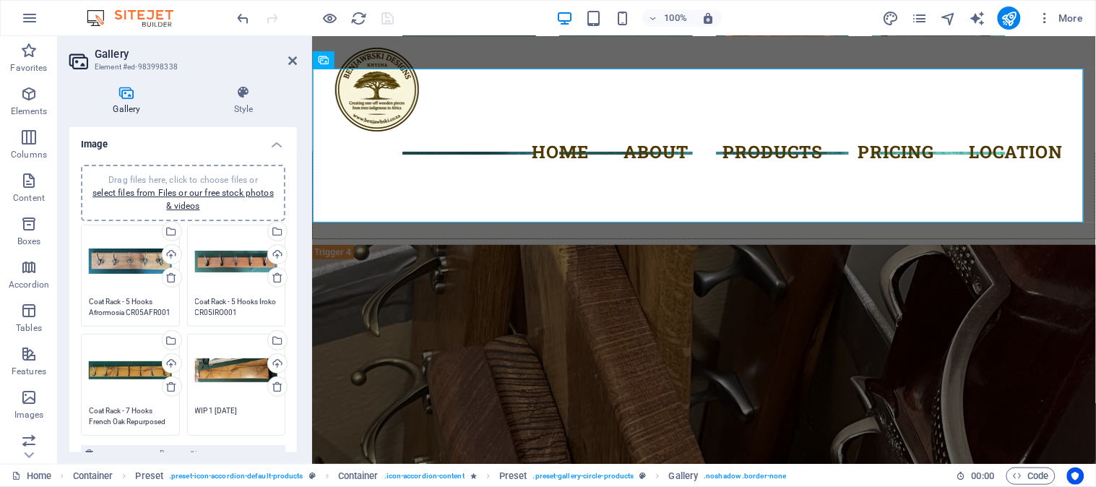
click at [130, 315] on textarea "Coat Rack - 5 Hooks Afrormosia CR05AFR001 550x120x22mm R1,5900.00" at bounding box center [130, 307] width 83 height 22
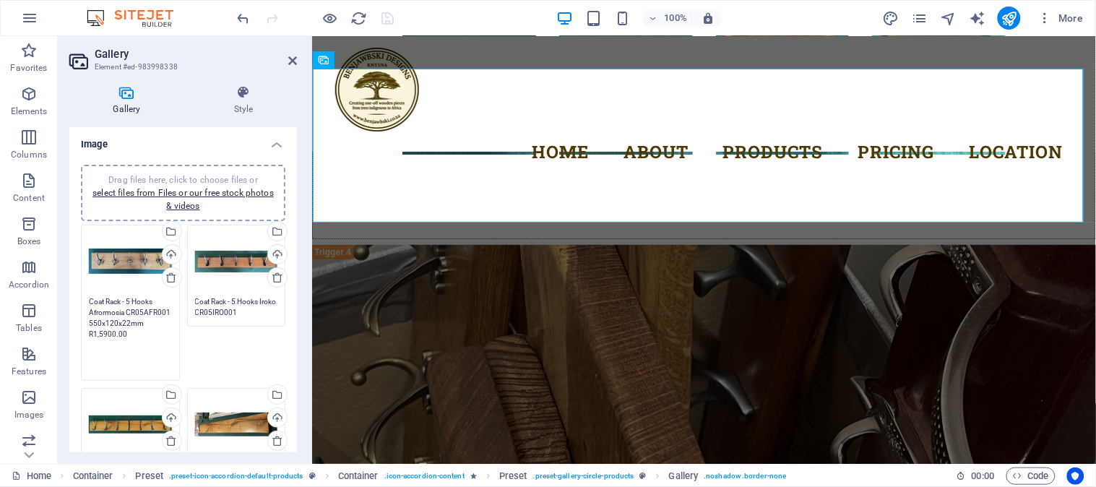
click at [106, 333] on textarea "Coat Rack - 5 Hooks Afrormosia CR05AFR001 550x120x22mm R1,5900.00" at bounding box center [130, 334] width 83 height 76
type textarea "Coat Rack - 5 Hooks Afrormosia CR05AFR001 550x120x22mm R1,5000.00"
click at [392, 18] on icon "save" at bounding box center [388, 18] width 17 height 17
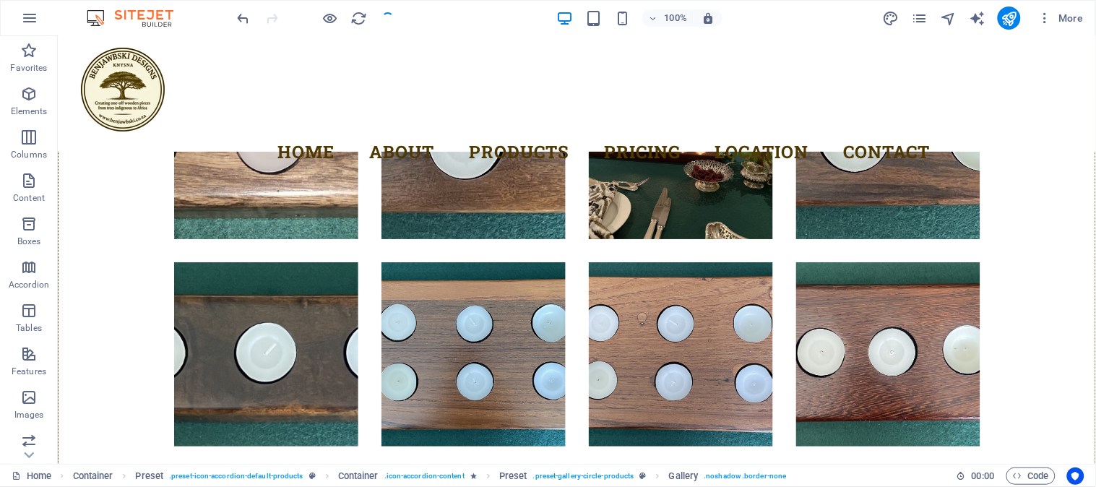
checkbox input "false"
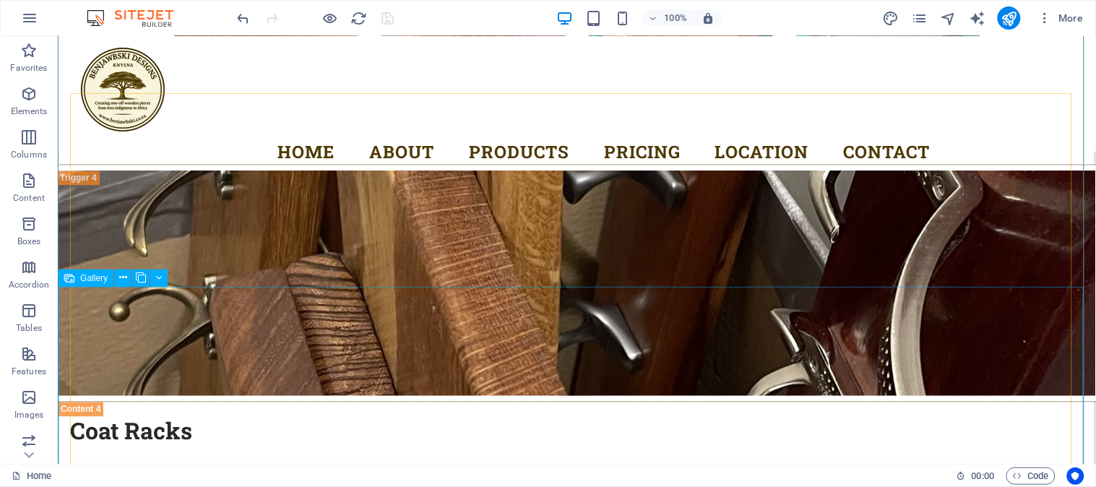
scroll to position [6266, 0]
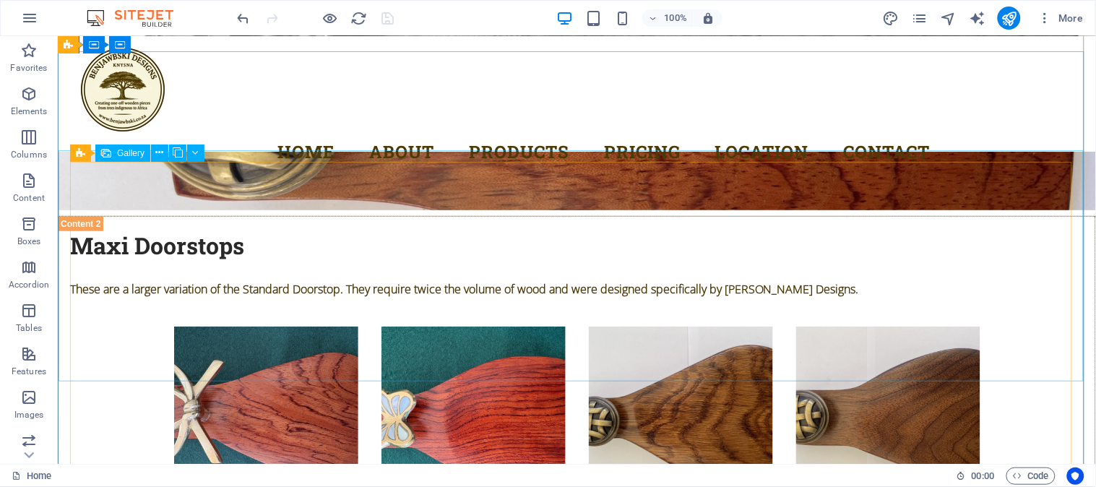
scroll to position [4220, 0]
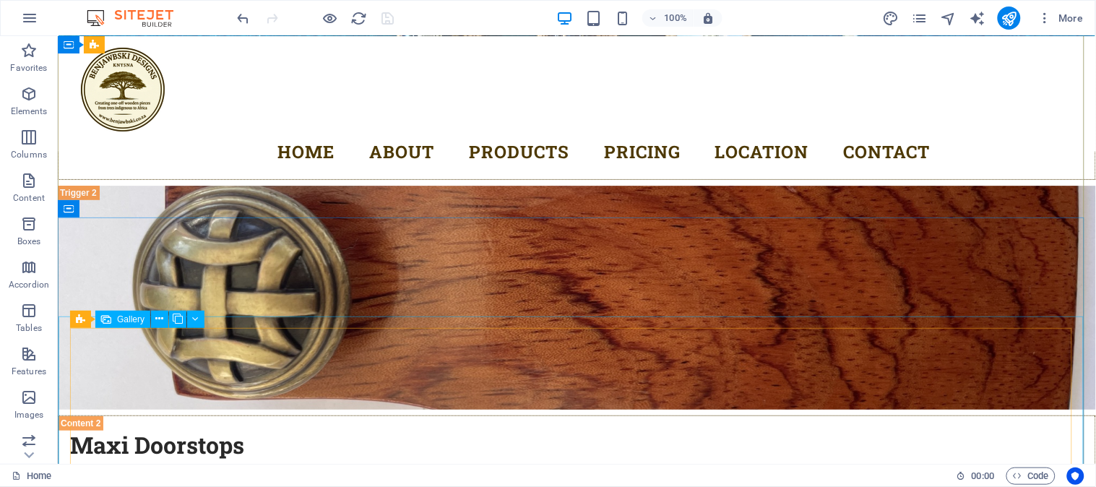
select select "4"
select select "px"
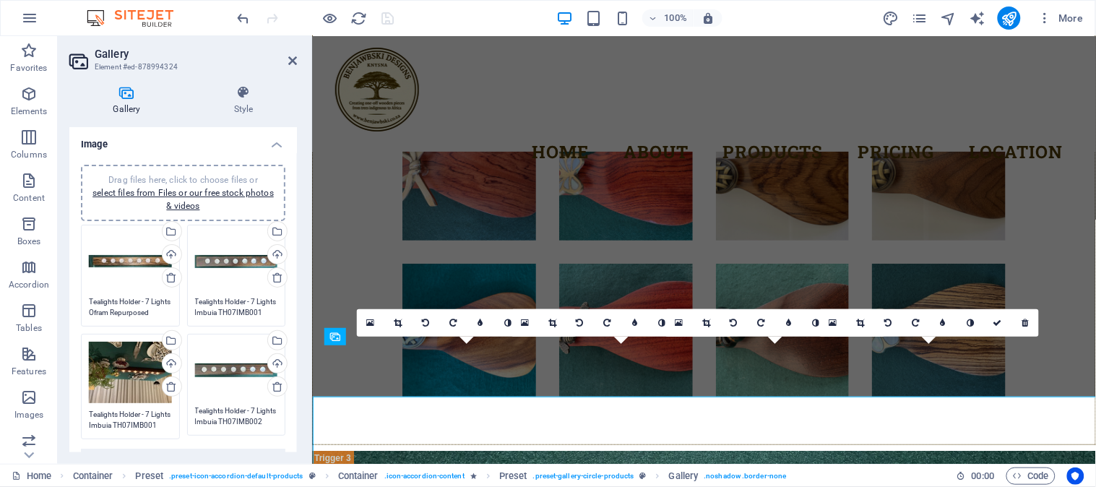
scroll to position [4140, 0]
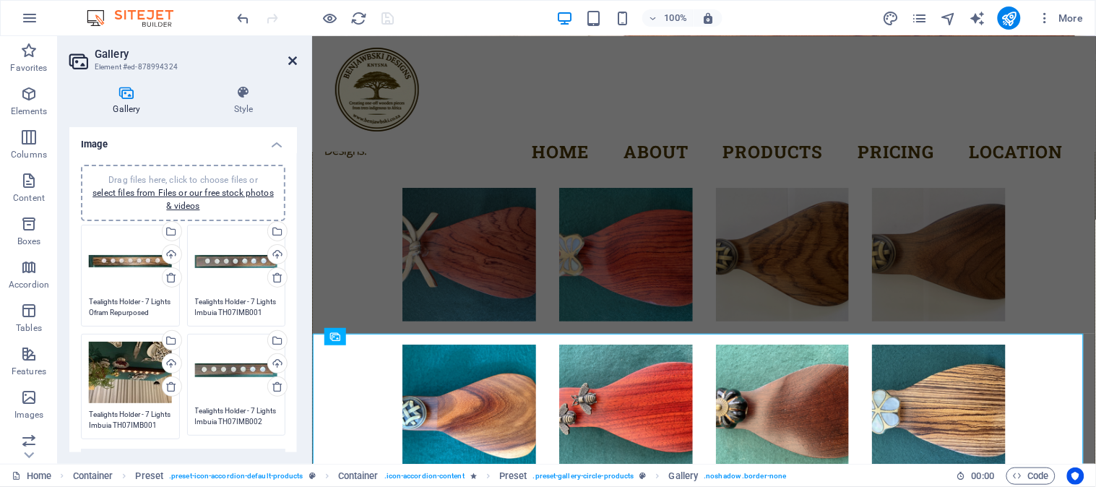
click at [292, 61] on icon at bounding box center [292, 61] width 9 height 12
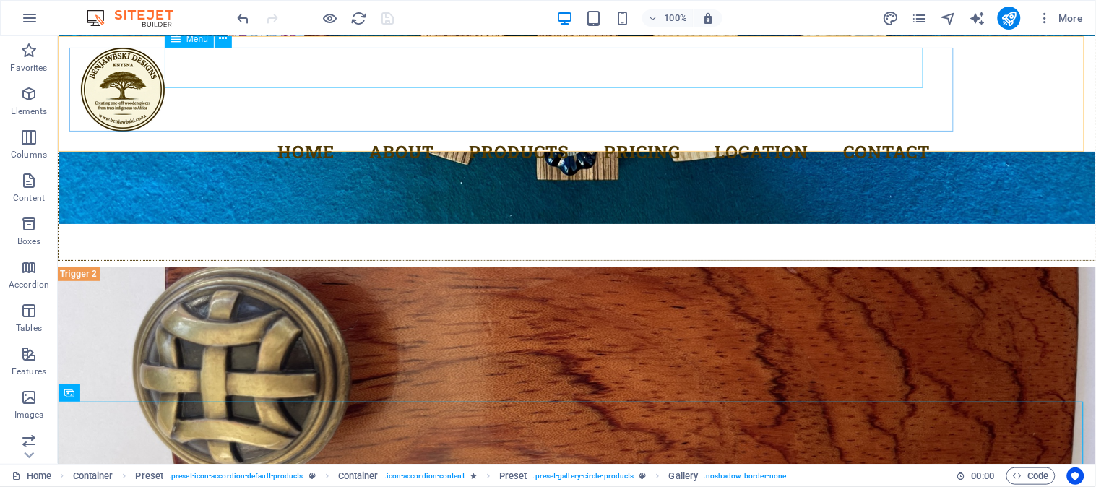
scroll to position [4135, 0]
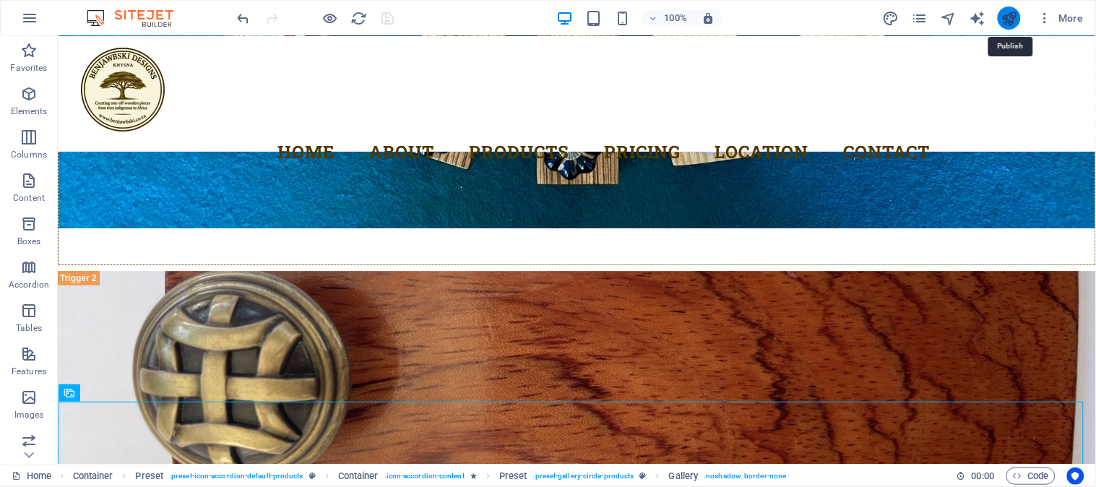
click at [1010, 20] on icon "publish" at bounding box center [1009, 18] width 17 height 17
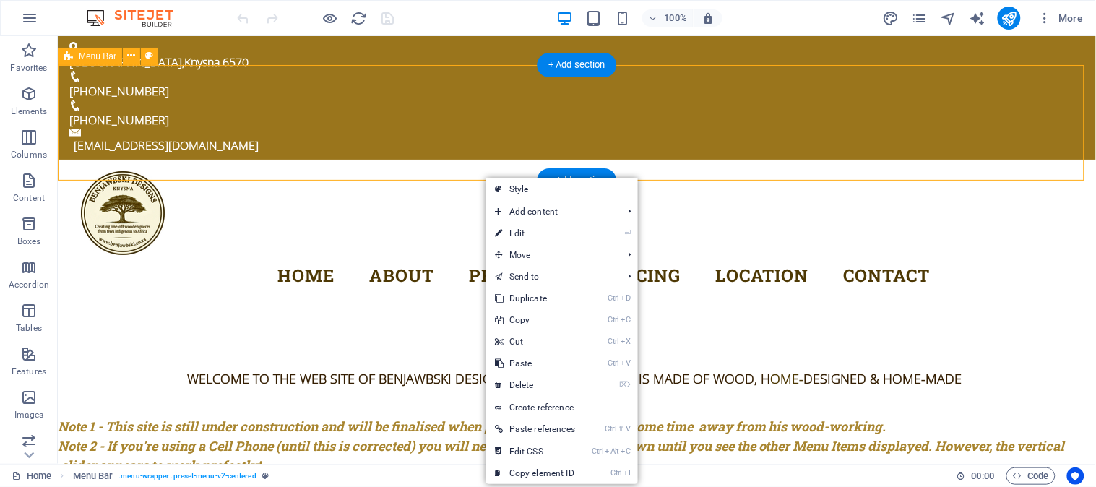
click at [377, 160] on div "Home About Products Pricing Location Contact Menu Home About Our Products Prici…" at bounding box center [576, 217] width 1039 height 116
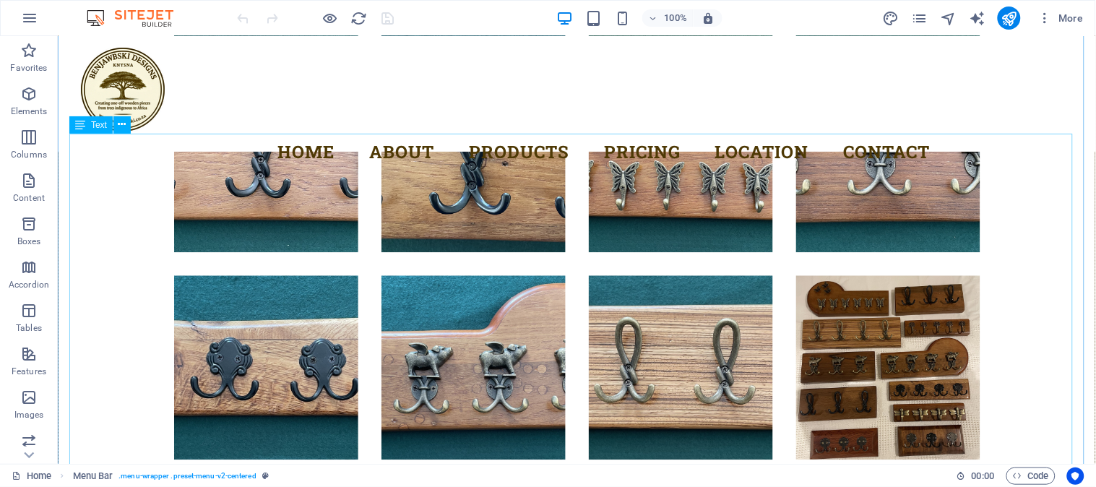
scroll to position [7789, 0]
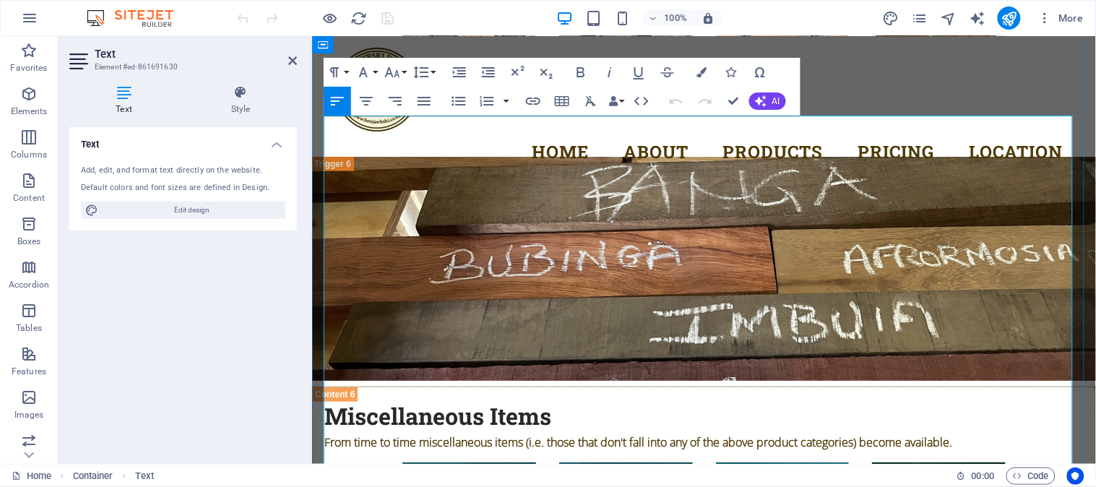
drag, startPoint x: 450, startPoint y: 184, endPoint x: 549, endPoint y: 202, distance: 100.6
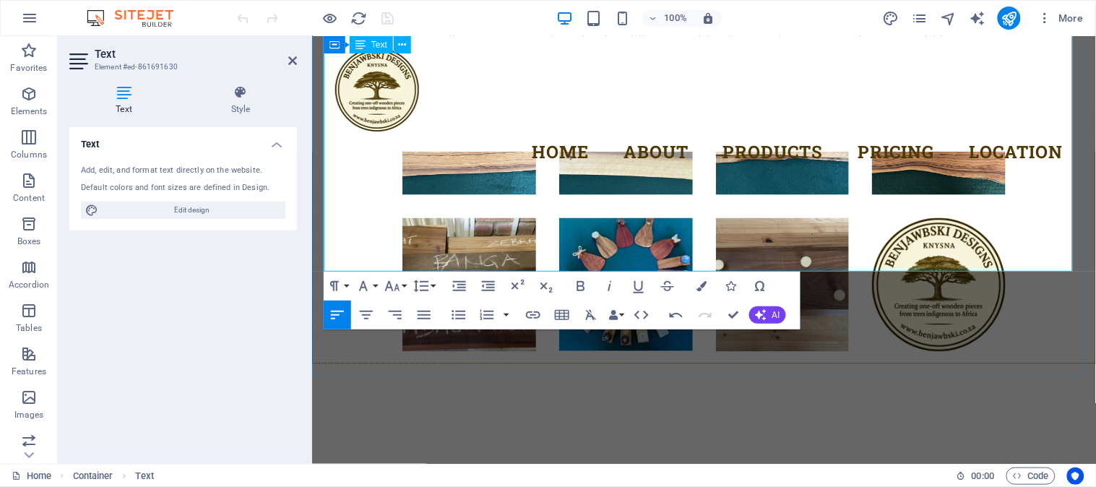
scroll to position [7666, 0]
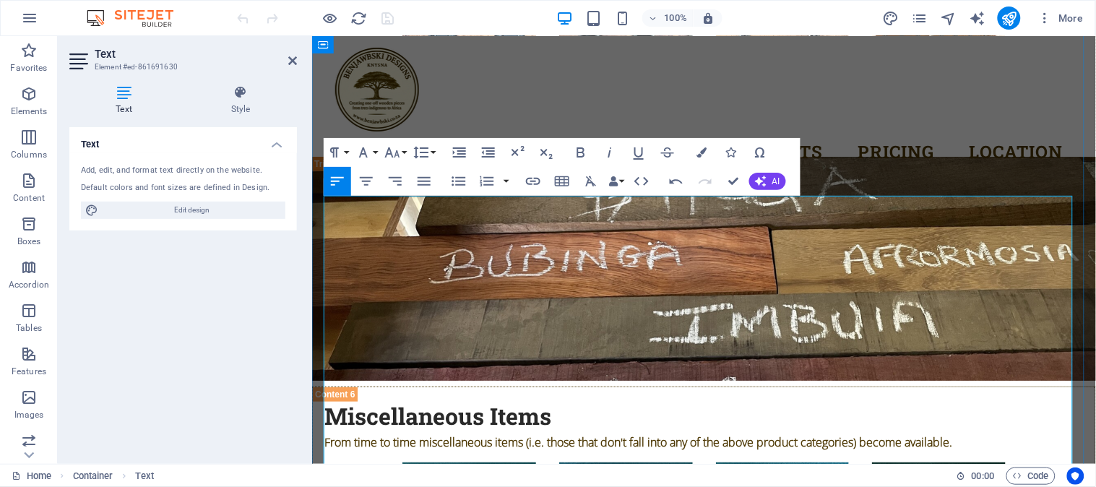
scroll to position [7104, 0]
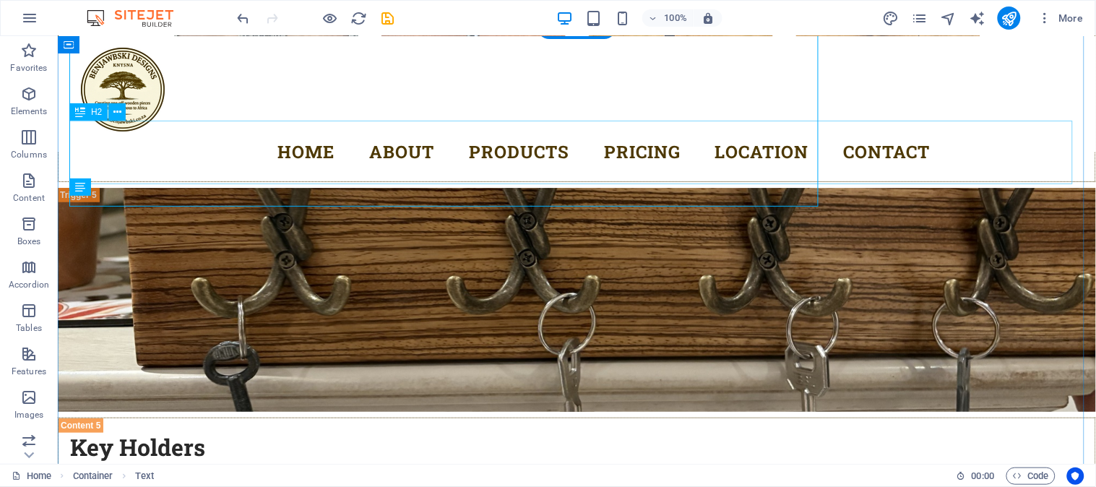
scroll to position [7708, 0]
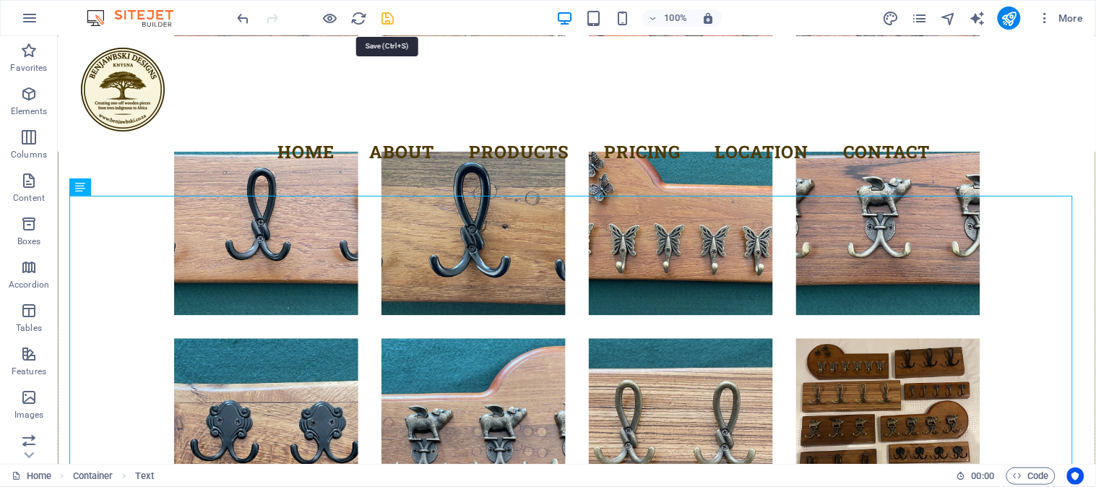
click at [388, 20] on icon "save" at bounding box center [388, 18] width 17 height 17
checkbox input "false"
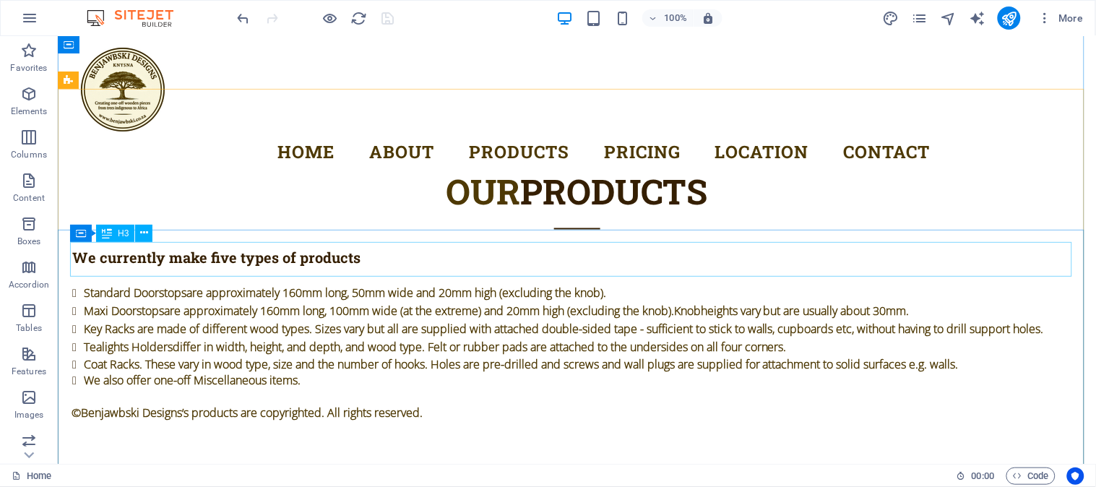
scroll to position [1889, 0]
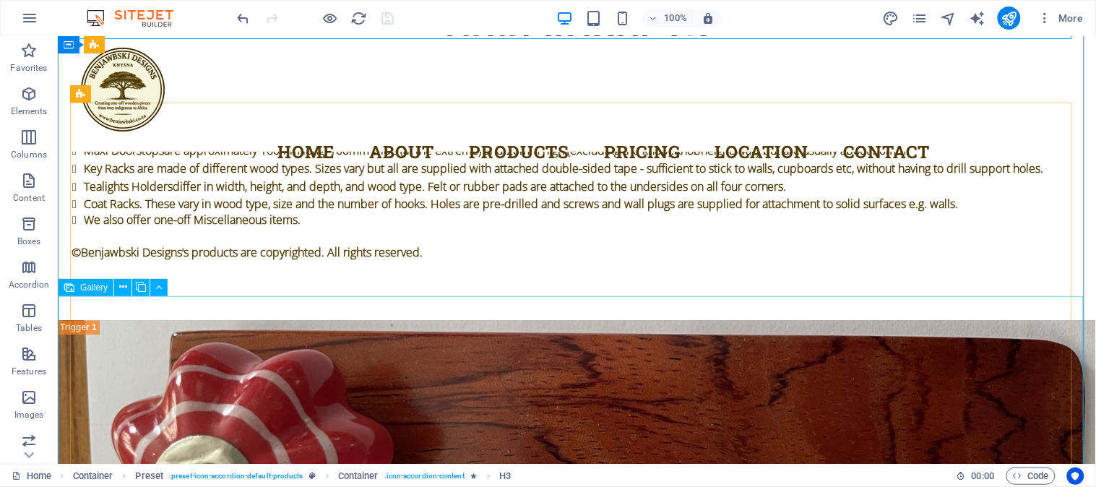
scroll to position [2291, 0]
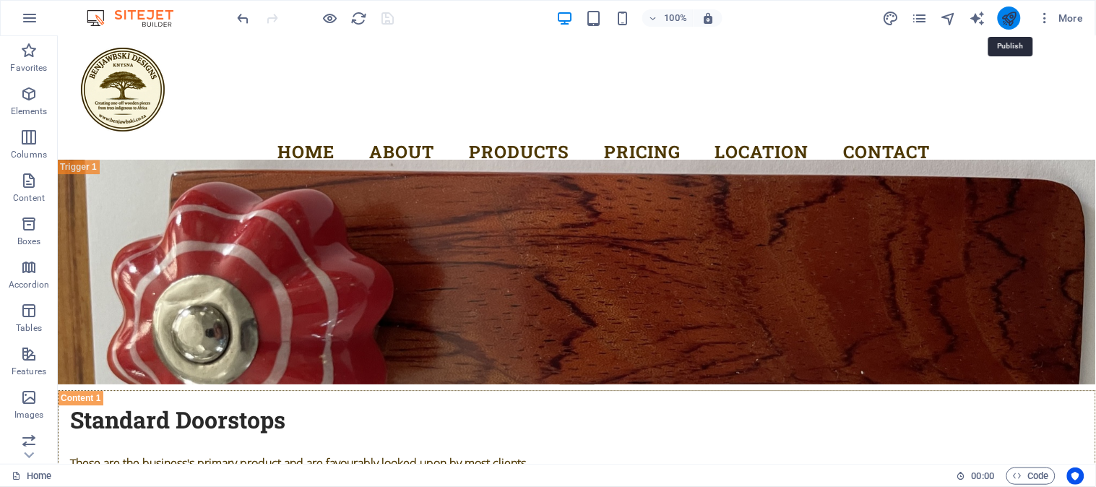
click at [1009, 17] on icon "publish" at bounding box center [1009, 18] width 17 height 17
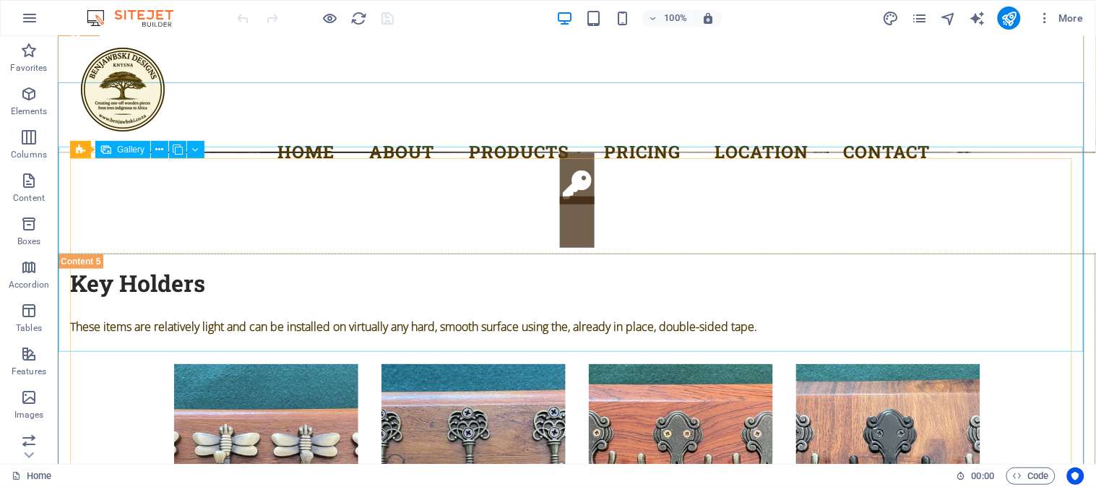
scroll to position [7108, 0]
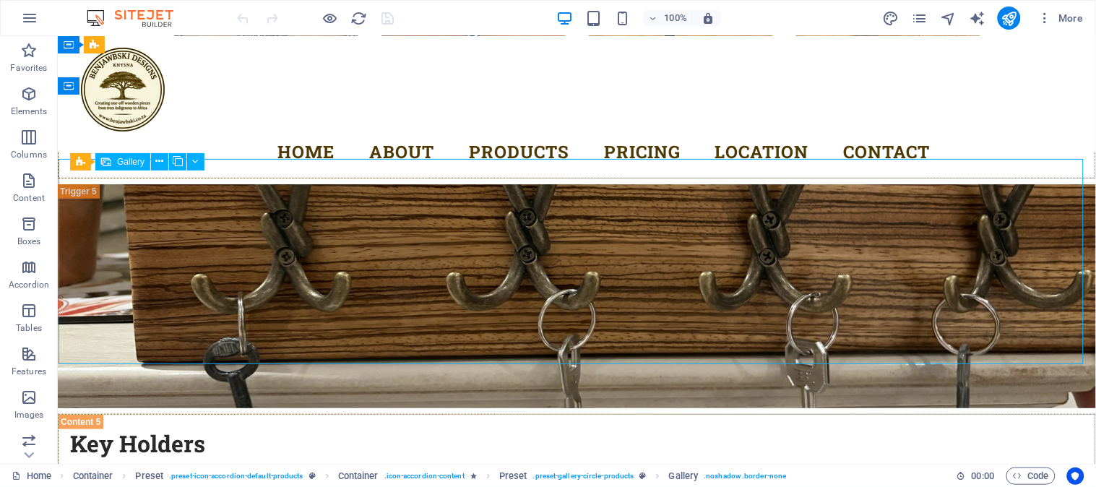
select select "4"
select select "px"
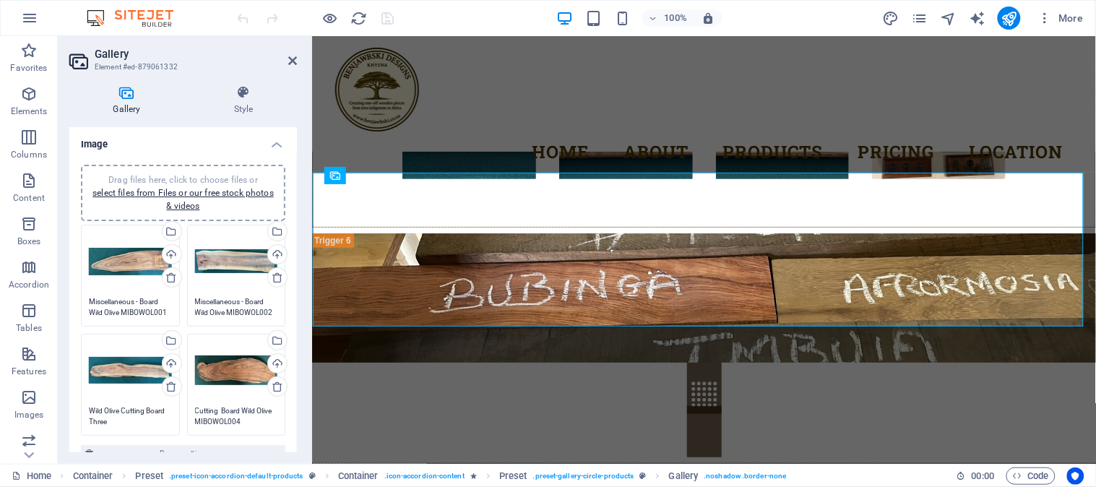
scroll to position [6591, 0]
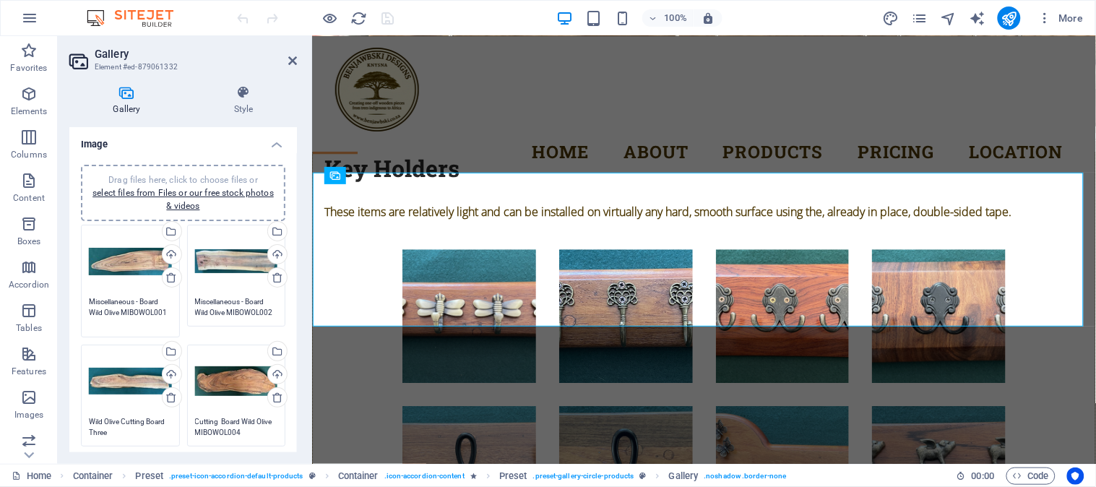
click at [140, 301] on textarea "Miscellaneous - Board Wild Olive MIBOWOL001" at bounding box center [130, 312] width 83 height 33
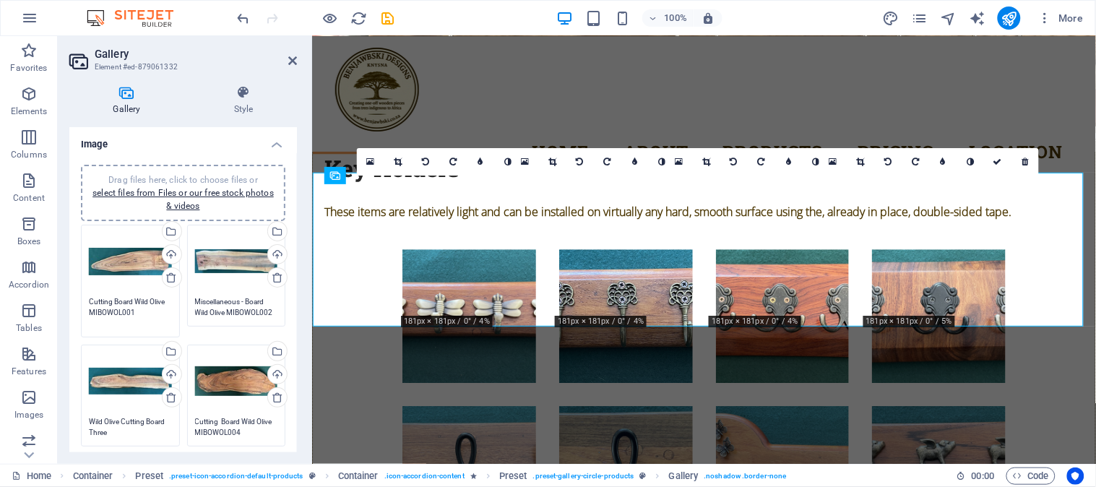
click at [134, 301] on textarea "Cutting Board Wild Olive MIBOWOL001" at bounding box center [130, 312] width 83 height 33
click at [154, 314] on textarea "Cutting Board - Wild Olive MIBOWOL001" at bounding box center [130, 312] width 83 height 33
type textarea "Cutting Board - Wild Olive MIBOWOL001 R425.00"
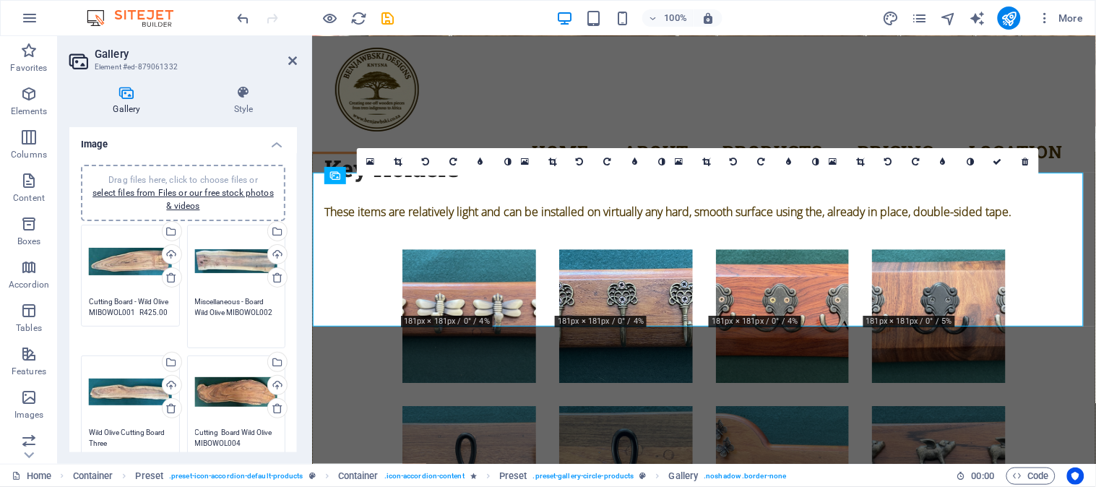
click at [246, 304] on textarea "Miscellaneous - Board Wild Olive MIBOWOL002" at bounding box center [236, 317] width 83 height 43
click at [239, 300] on textarea "Cutting Board Wild Olive MIBOWOL002" at bounding box center [236, 317] width 83 height 43
click at [244, 314] on textarea "Cutting Board - Wild Olive MIBOWOL002" at bounding box center [236, 317] width 83 height 43
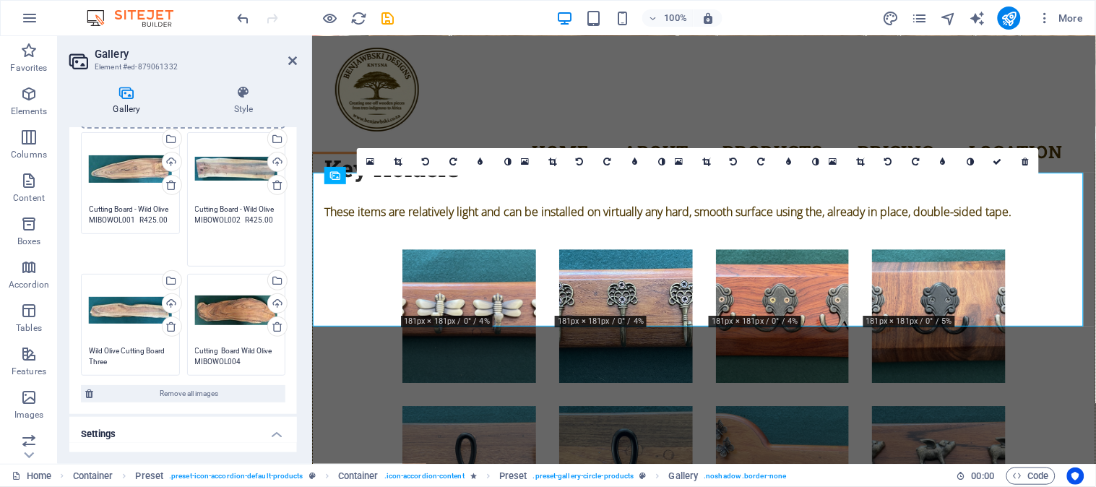
scroll to position [160, 0]
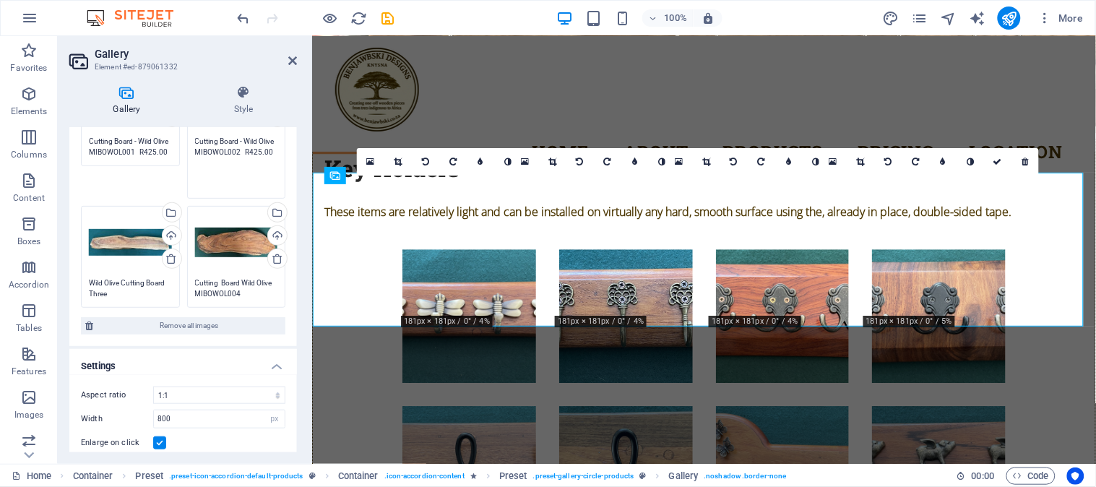
type textarea "Cutting Board - Wild Olive MIBOWOL002 R425.00"
click at [90, 280] on div "Drag files here, click to choose files or select files from Files or our free s…" at bounding box center [130, 256] width 106 height 109
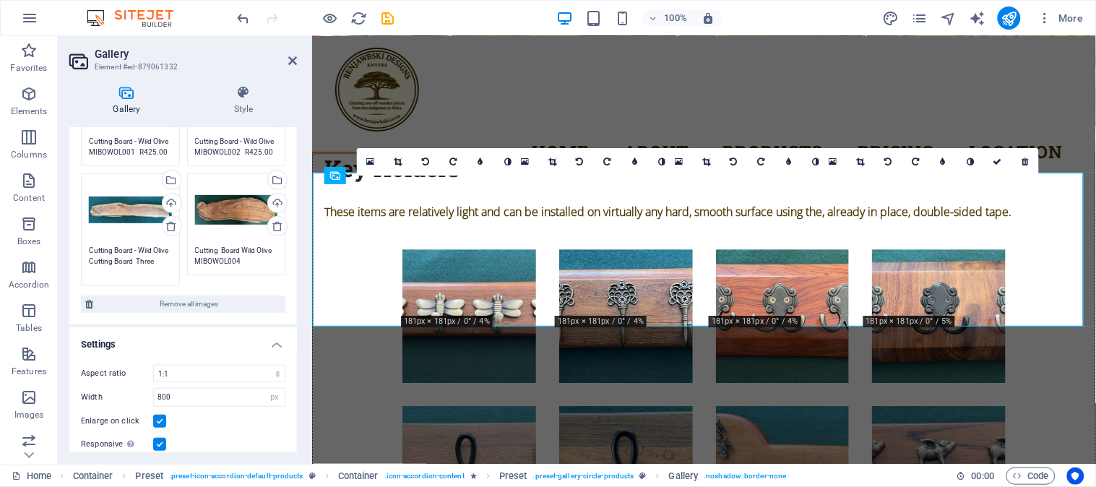
click at [134, 260] on textarea "Cutting Board - Wild Olive Cutting Board Three" at bounding box center [130, 261] width 83 height 33
type textarea "Cutting Board - Wild Olive MIBWOL003 R425.00"
click at [242, 249] on textarea "Cutting Board Wild Olive MIBOWOL004 720x210x28mm" at bounding box center [236, 256] width 83 height 22
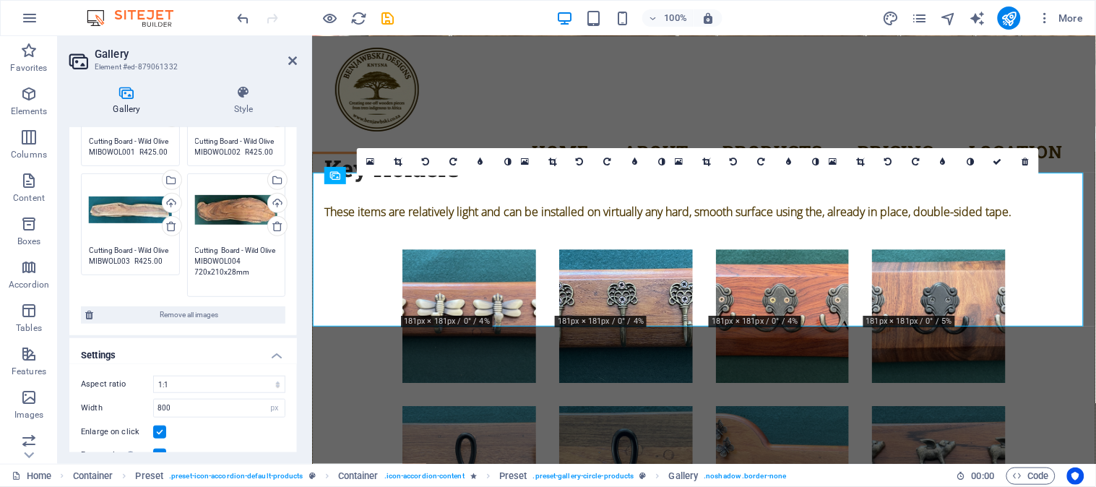
type textarea "Cutting Board - Wild Olive MIBOWOL004 720x210x28mm"
click at [129, 255] on textarea "Cutting Board - Wild Olive MIBWOL003 R425.00" at bounding box center [130, 256] width 83 height 22
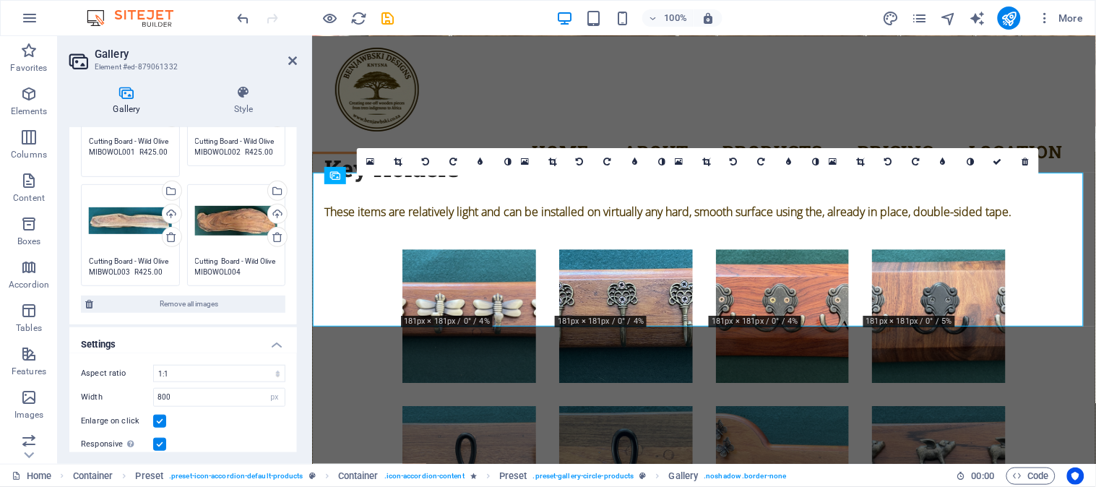
click at [138, 149] on textarea "Cutting Board - Wild Olive MIBOWOL001 R425.00" at bounding box center [130, 152] width 83 height 33
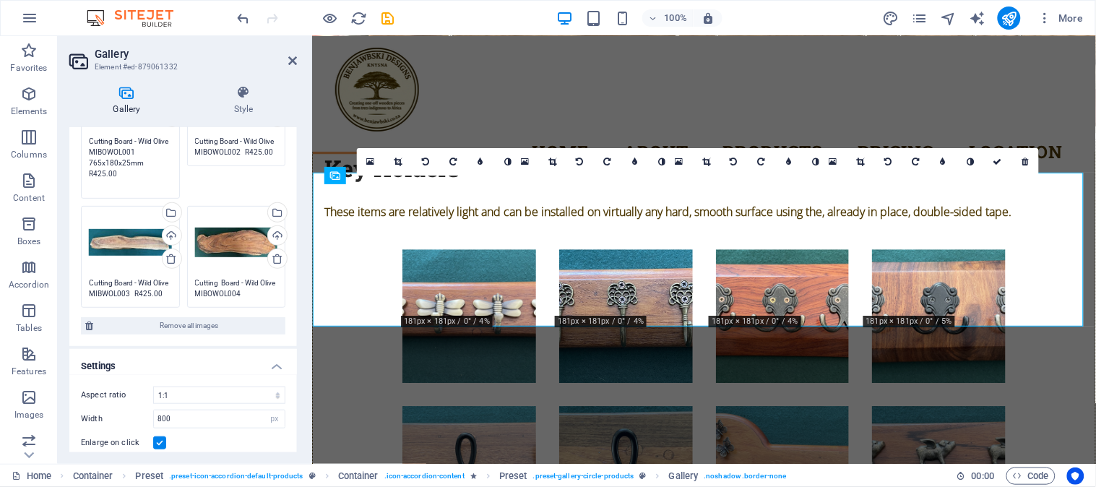
type textarea "Cutting Board - Wild Olive MIBOWOL001 765x180x25mm R425.00"
click at [262, 149] on textarea "Cutting Board - Wild Olive MIBOWOL002 R425.00" at bounding box center [236, 163] width 83 height 54
click at [150, 152] on textarea "Cutting Board - Wild Olive MIBOWOL001 765x180x25mm R425.00" at bounding box center [130, 163] width 83 height 54
click at [210, 150] on textarea "Cutting Board - Wild Olive MIBOWOL002 R425.00" at bounding box center [236, 147] width 83 height 22
click at [246, 150] on textarea "Cutting Board - Wild Olive MIBOWOL002 R425.00" at bounding box center [236, 163] width 83 height 54
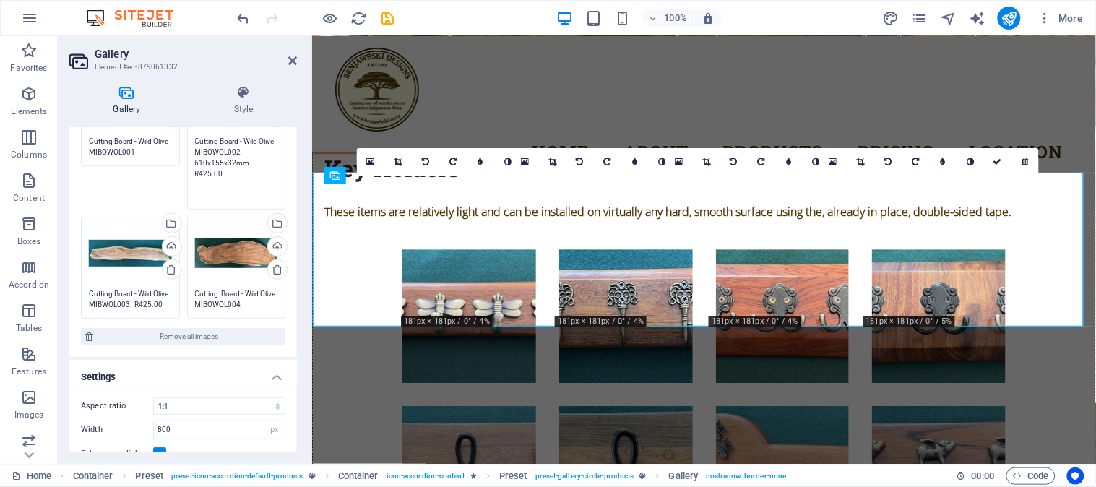
type textarea "Cutting Board - Wild Olive MIBOWOL002 610x155x32mm R425.00"
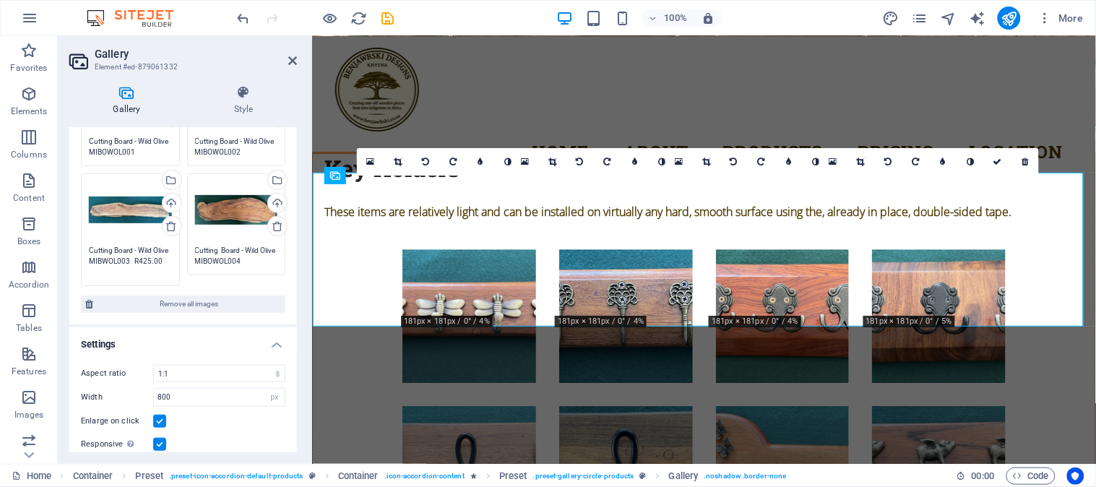
click at [135, 302] on div "Drag files here, click to choose files or select files from Files or our free s…" at bounding box center [183, 159] width 228 height 332
click at [127, 262] on textarea "Cutting Board - Wild Olive MIBWOL003 R425.00" at bounding box center [130, 261] width 83 height 33
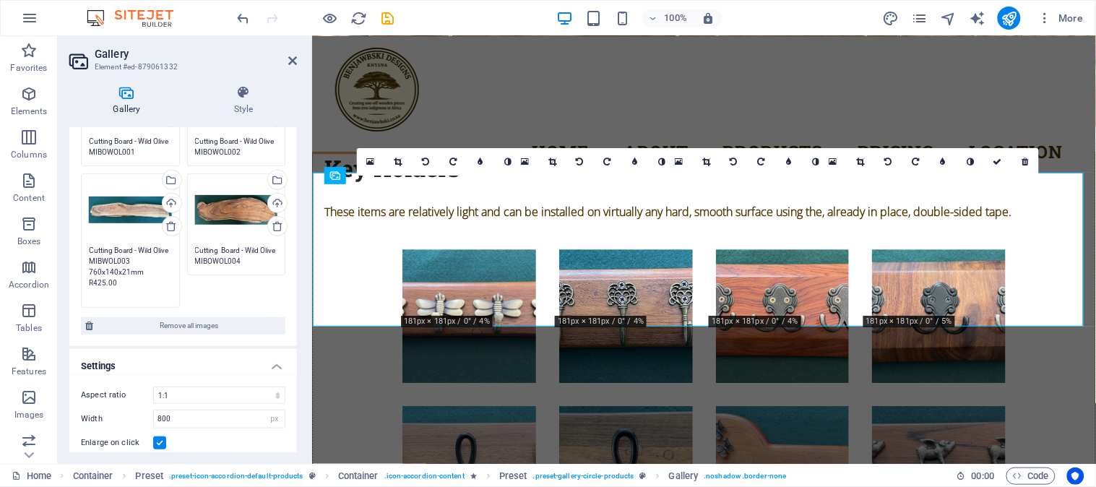
click at [147, 283] on textarea "Cutting Board - Wild Olive MIBWOL003 760x140x21mm R425.00" at bounding box center [130, 272] width 83 height 54
type textarea "Cutting Board - Wild Olive MIBWOL003 760x140x21mm R425.00"
click at [258, 260] on textarea "Cutting Board - Wild Olive MIBOWOL004 720x210x28mm" at bounding box center [236, 256] width 83 height 22
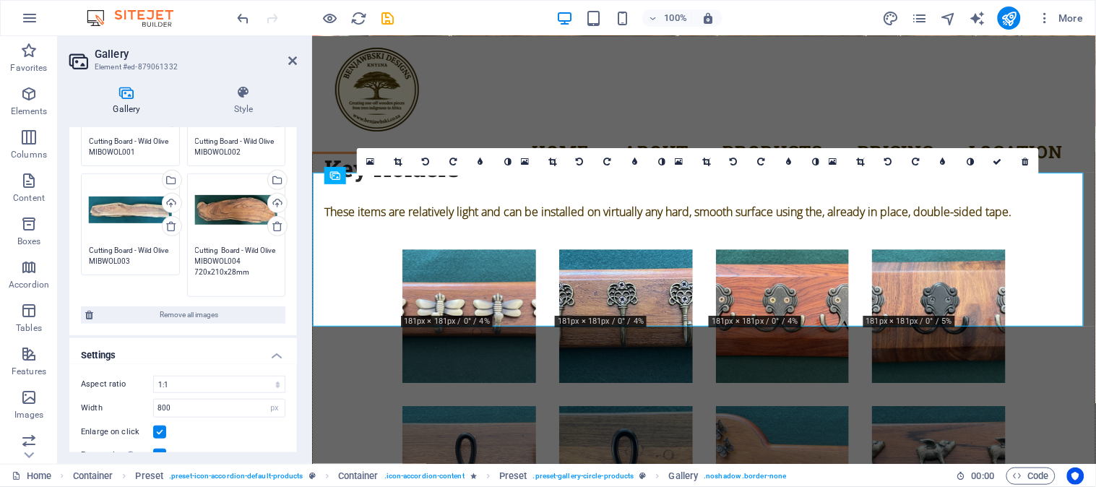
click at [253, 275] on textarea "Cutting Board - Wild Olive MIBOWOL004 720x210x28mm" at bounding box center [236, 266] width 83 height 43
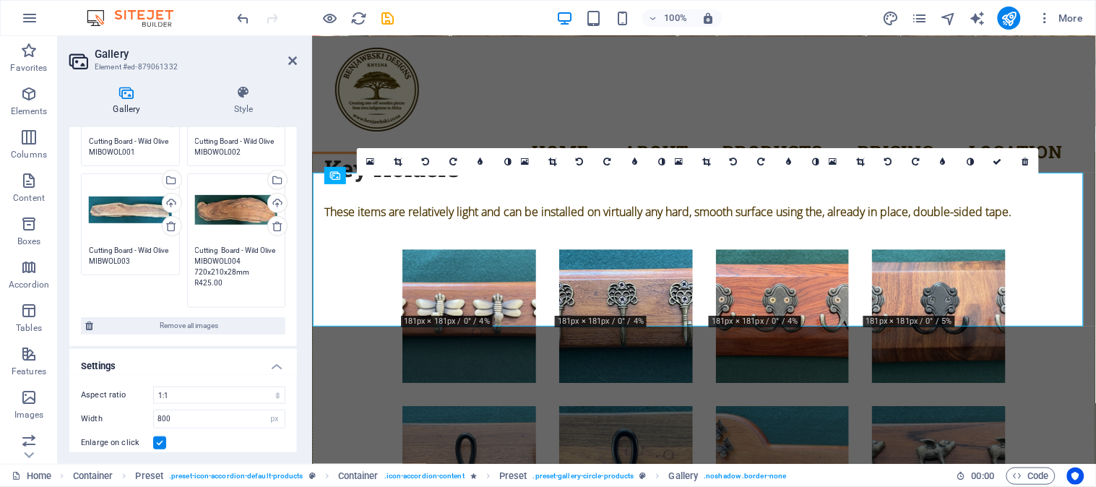
click at [246, 293] on textarea "Cutting Board - Wild Olive MIBOWOL004 720x210x28mm R425.00" at bounding box center [236, 272] width 83 height 54
type textarea "Cutting Board - Wild Olive MIBOWOL004 720x210x28mm R425.00"
click at [135, 247] on textarea "Cutting Board - Wild Olive MIBWOL003 760x140x21mm R425.00" at bounding box center [130, 256] width 83 height 22
click at [259, 257] on textarea "Cutting Board - Wild Olive MIBOWOL004 720x210x28mm R425.00" at bounding box center [236, 272] width 83 height 54
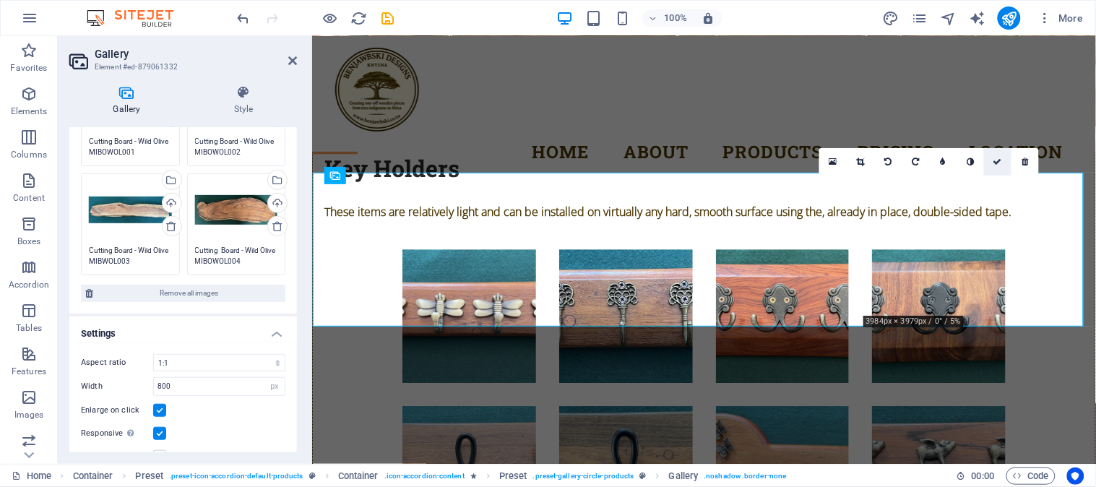
click at [995, 161] on icon at bounding box center [998, 162] width 9 height 9
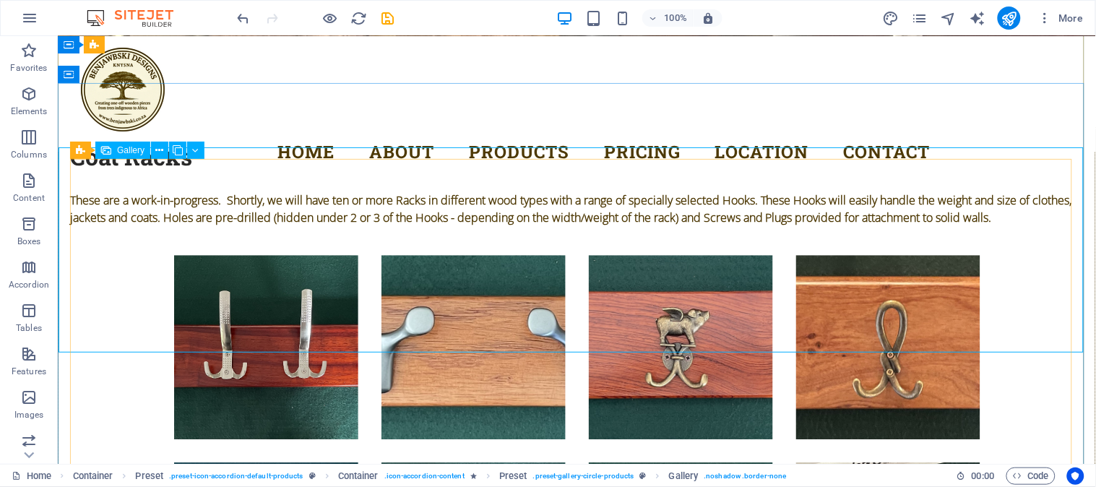
scroll to position [7119, 0]
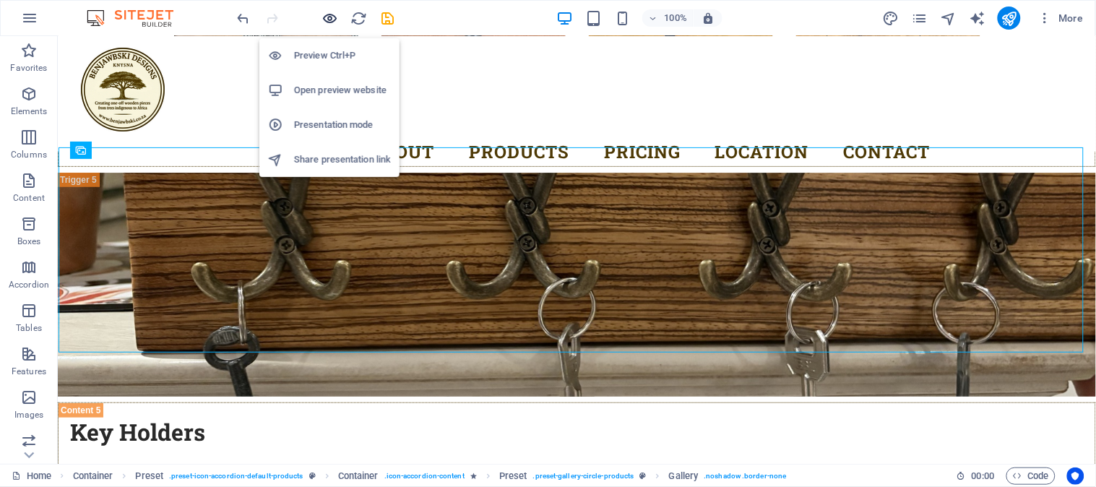
click at [328, 16] on icon "button" at bounding box center [330, 18] width 17 height 17
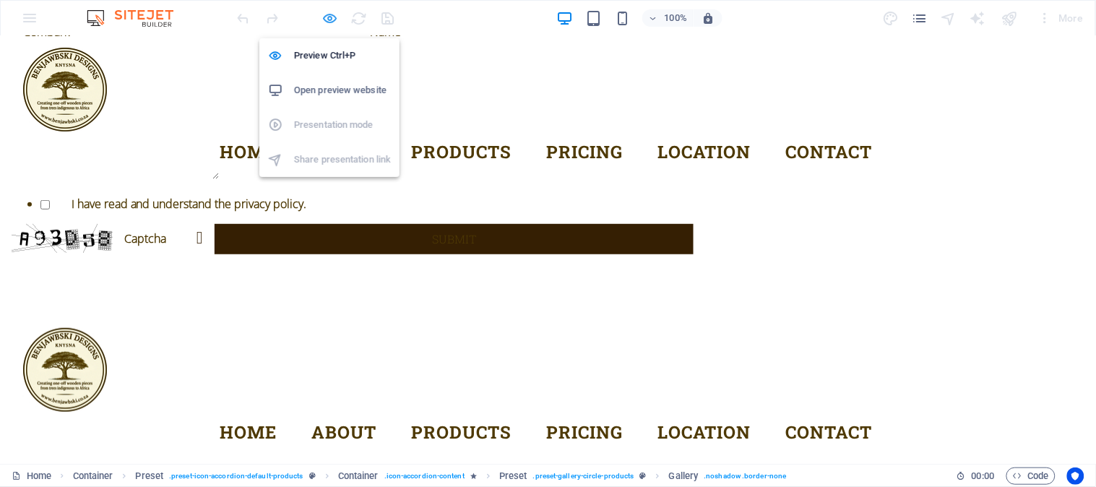
scroll to position [4206, 0]
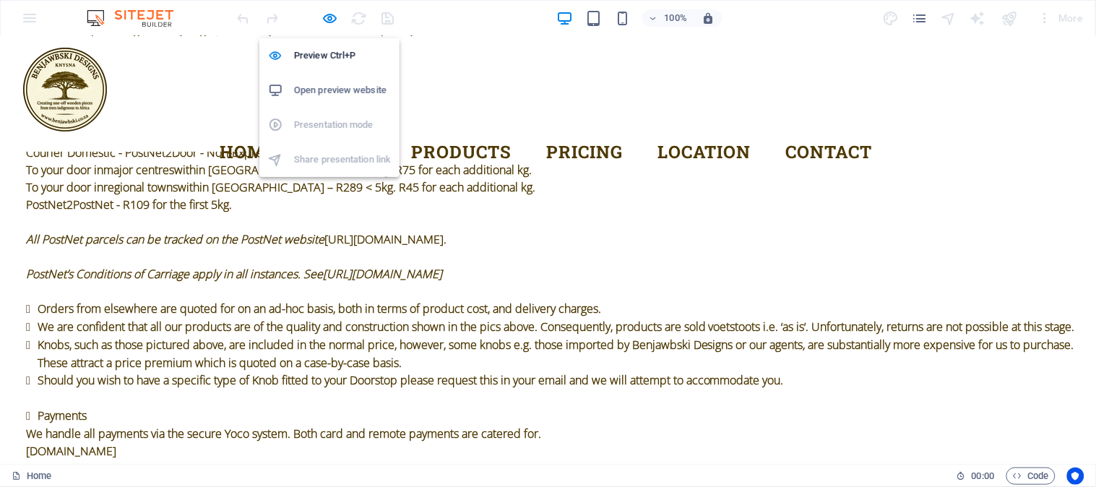
click at [327, 90] on h6 "Open preview website" at bounding box center [342, 90] width 97 height 17
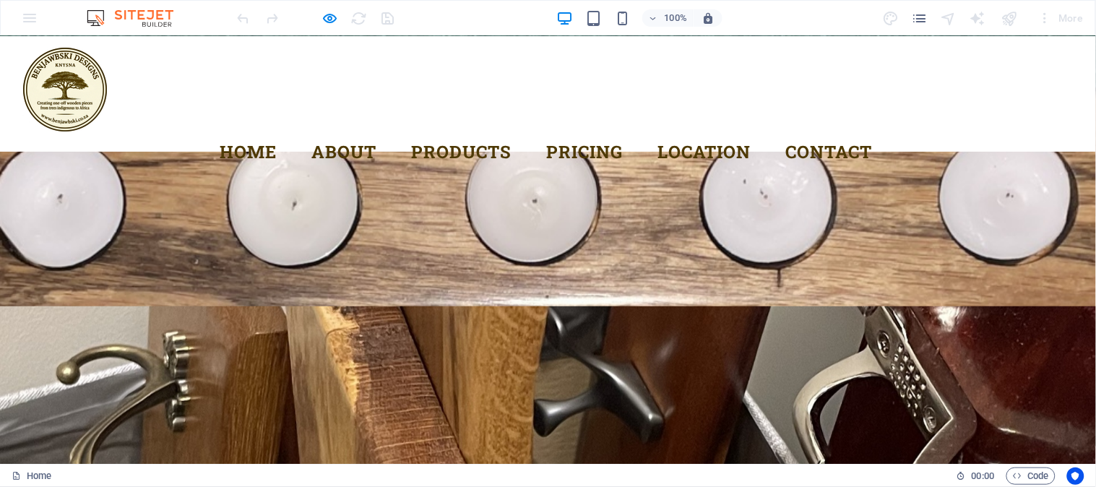
scroll to position [2921, 0]
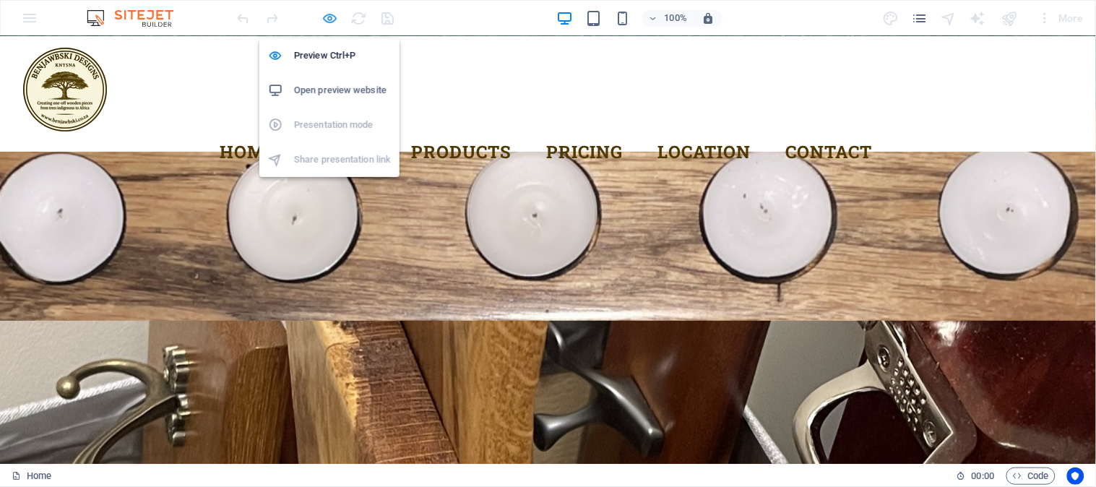
click at [328, 17] on icon "button" at bounding box center [330, 18] width 17 height 17
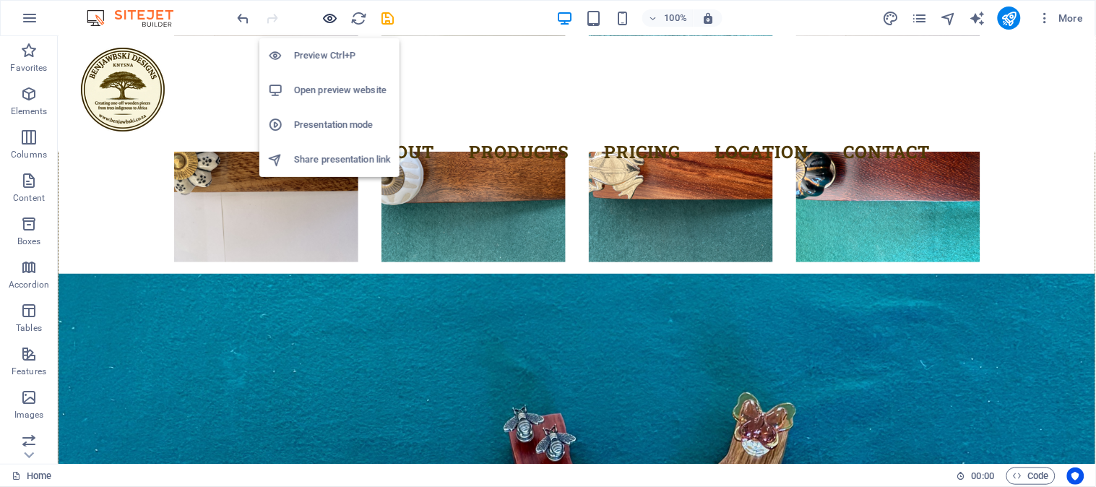
scroll to position [7733, 0]
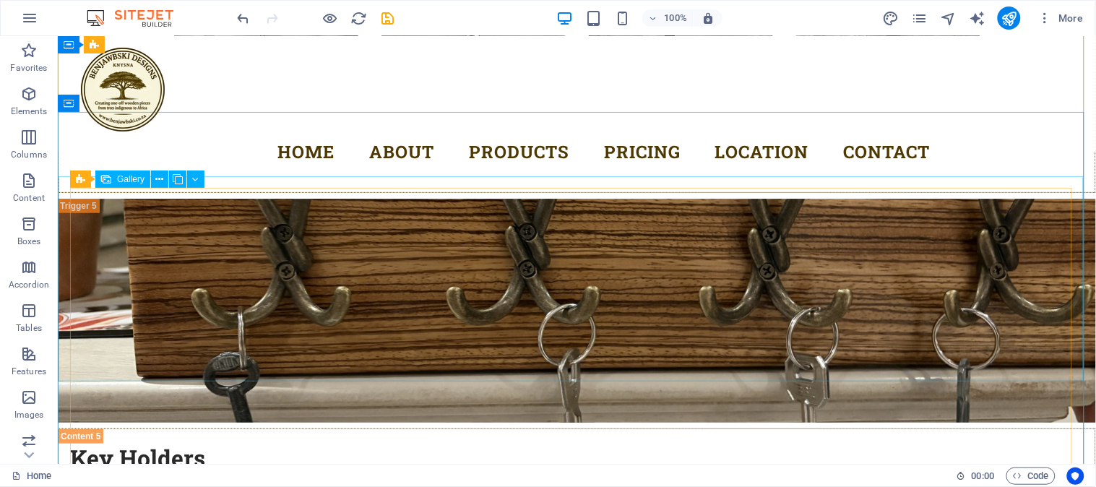
scroll to position [7090, 0]
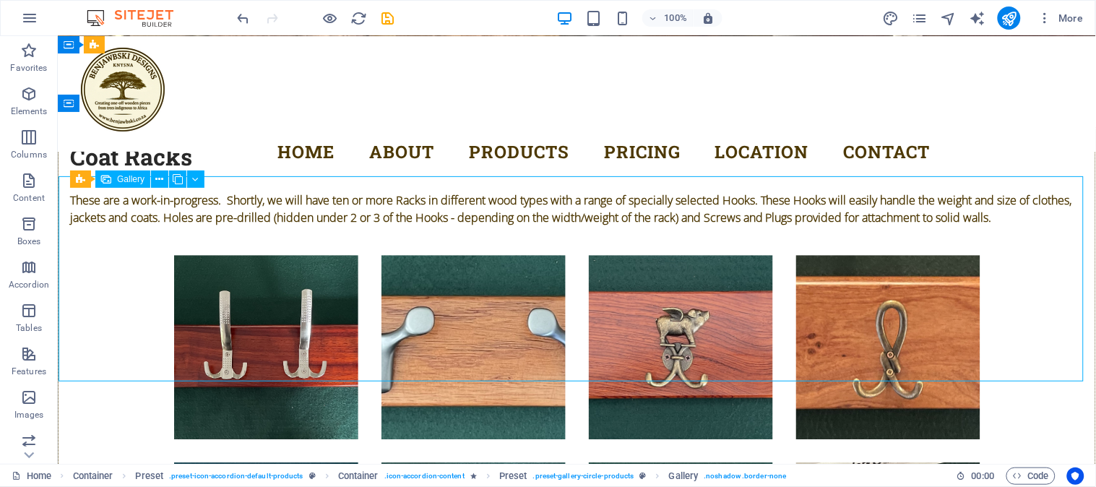
select select "4"
select select "px"
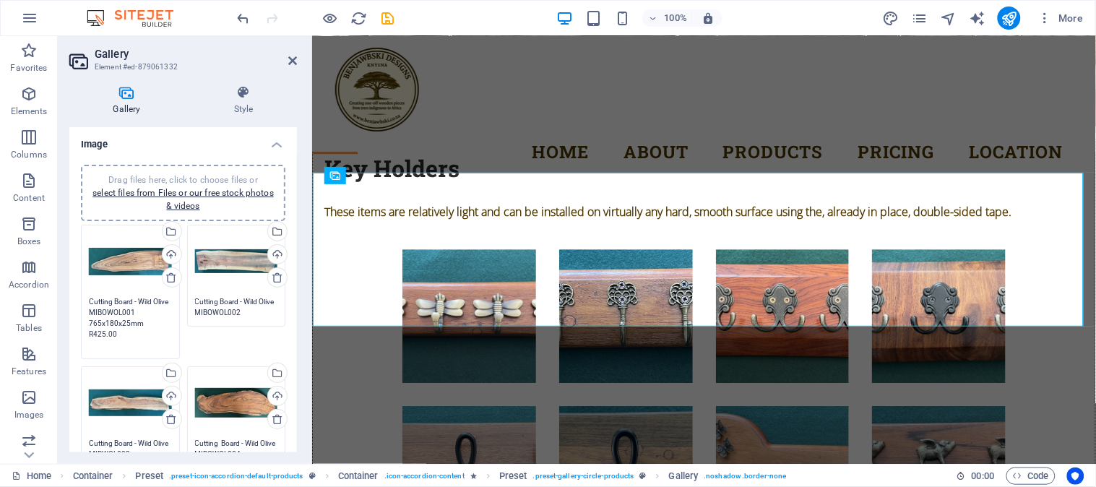
click at [112, 311] on textarea "Cutting Board - Wild Olive MIBOWOL001 765x180x25mm R425.00" at bounding box center [130, 323] width 83 height 54
click at [238, 307] on textarea "Cutting Board - Wild Olive MIBOWOL002 610x155x32mm R425.00" at bounding box center [236, 307] width 83 height 22
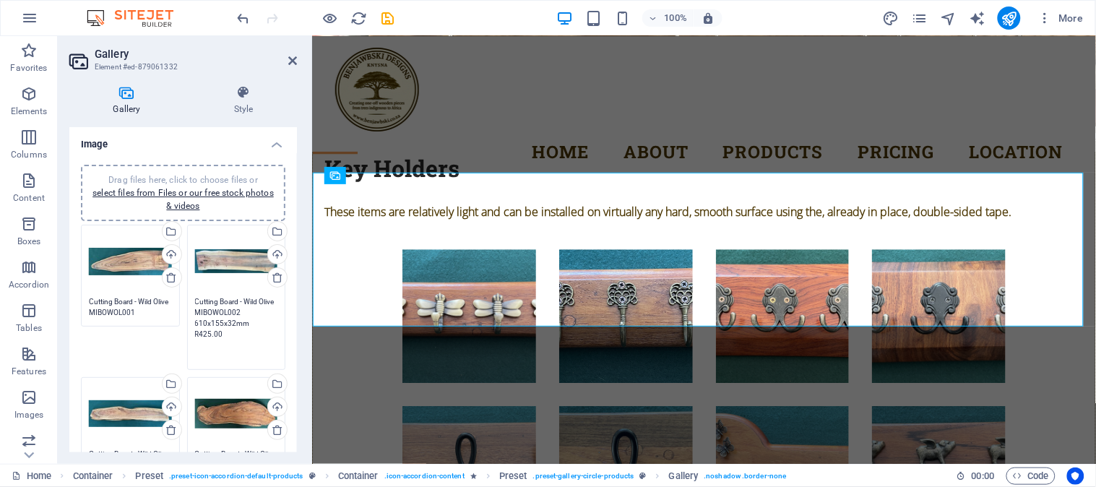
click at [132, 417] on div "Drag files here, click to choose files or select files from Files or our free s…" at bounding box center [130, 414] width 83 height 58
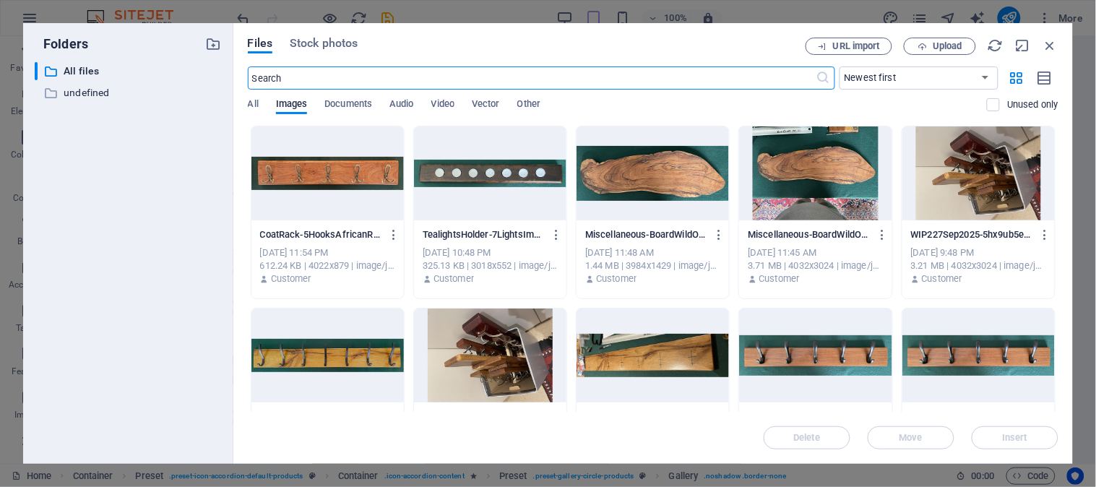
scroll to position [6170, 0]
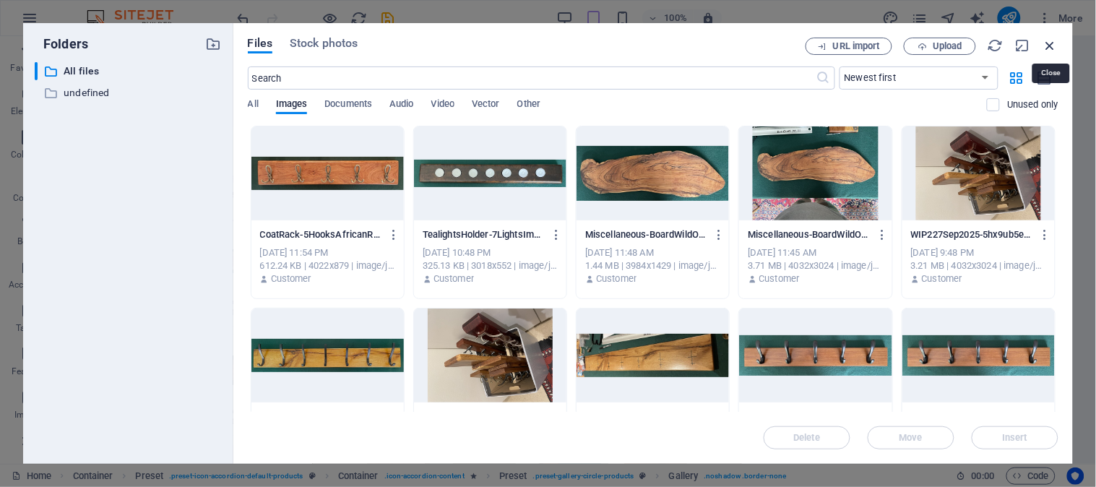
drag, startPoint x: 1049, startPoint y: 43, endPoint x: 619, endPoint y: 20, distance: 430.7
click at [1049, 43] on icon "button" at bounding box center [1051, 46] width 16 height 16
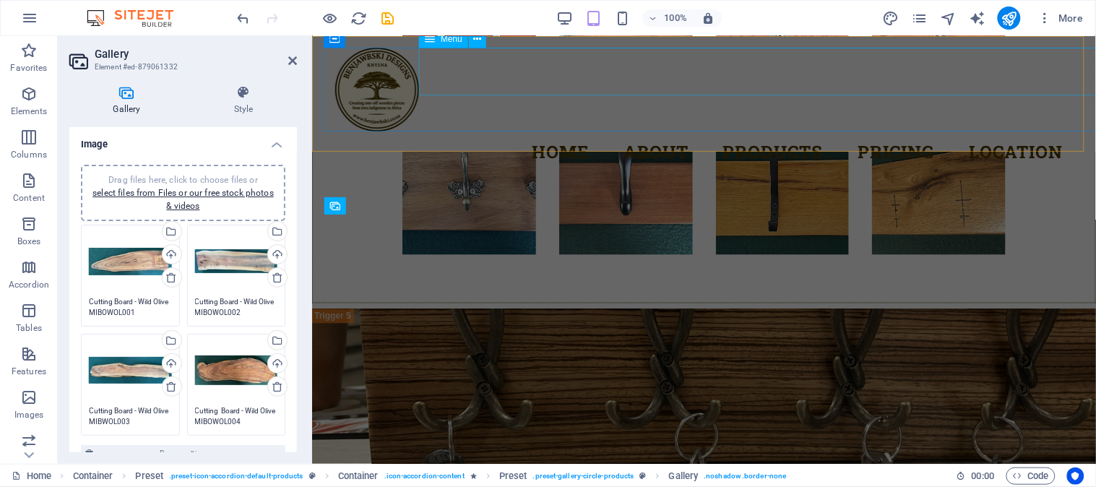
scroll to position [6560, 0]
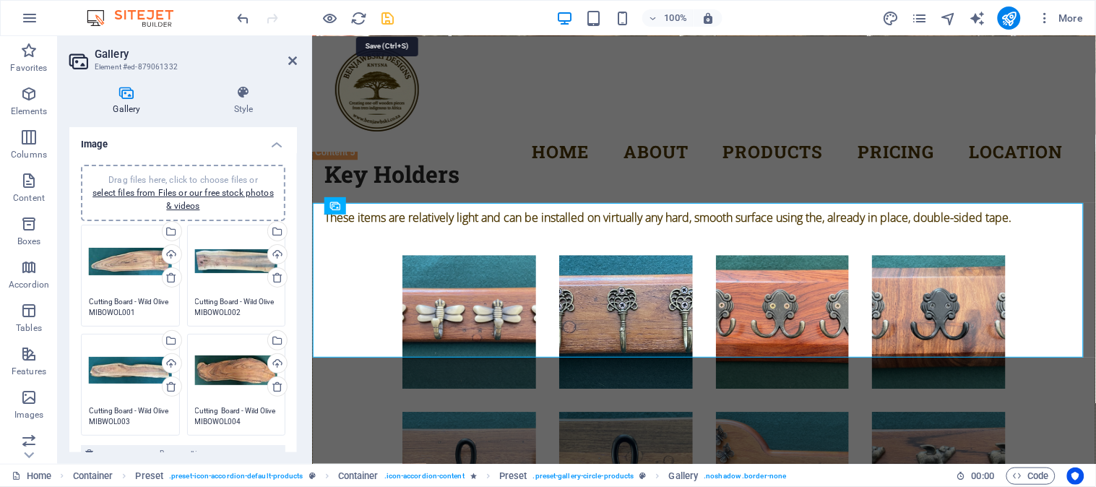
click at [389, 15] on icon "save" at bounding box center [388, 18] width 17 height 17
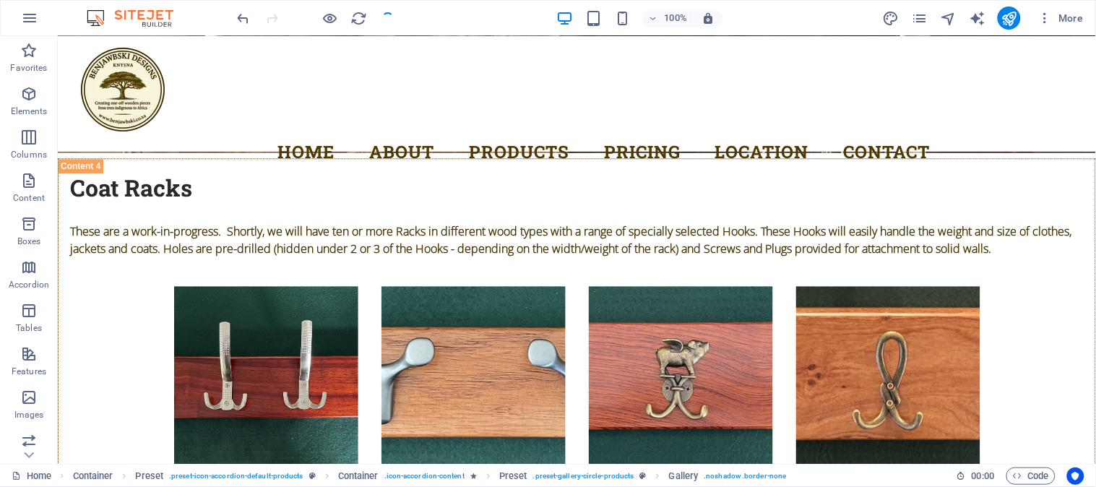
checkbox input "false"
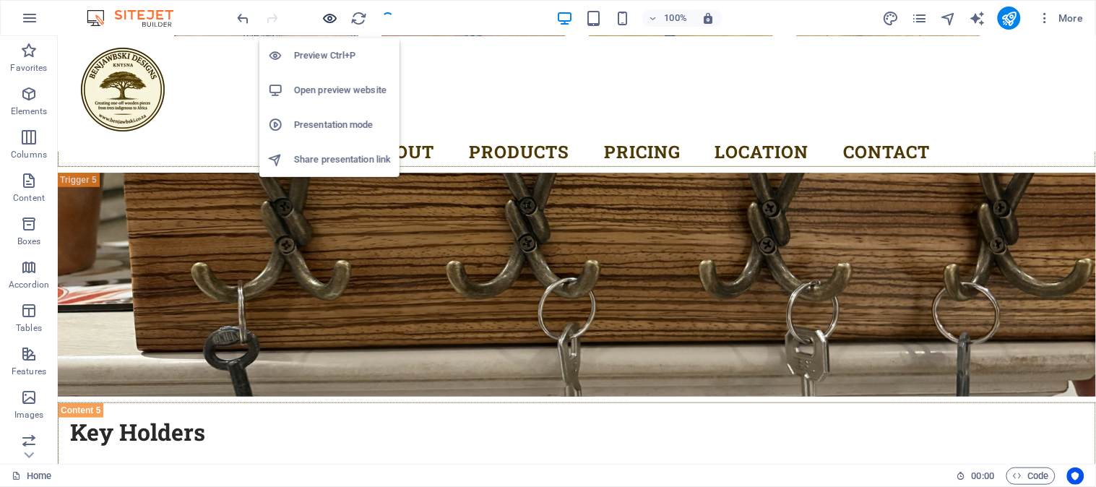
click at [331, 14] on icon "button" at bounding box center [330, 18] width 17 height 17
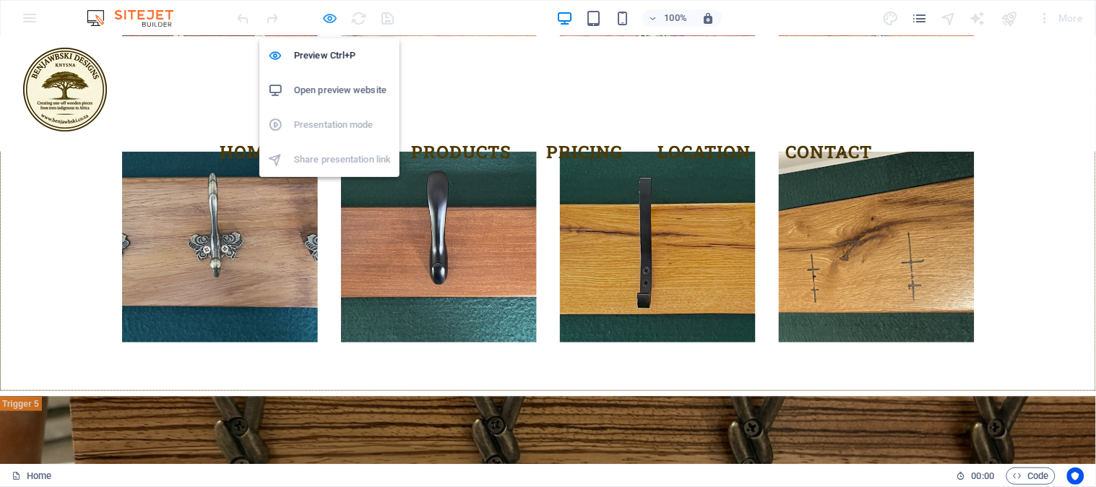
scroll to position [4206, 0]
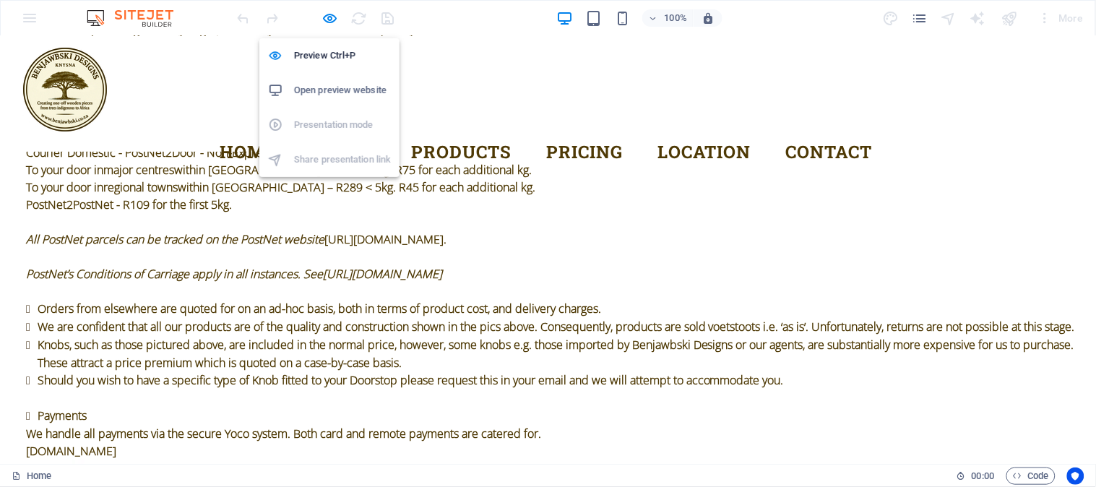
click at [327, 85] on h6 "Open preview website" at bounding box center [342, 90] width 97 height 17
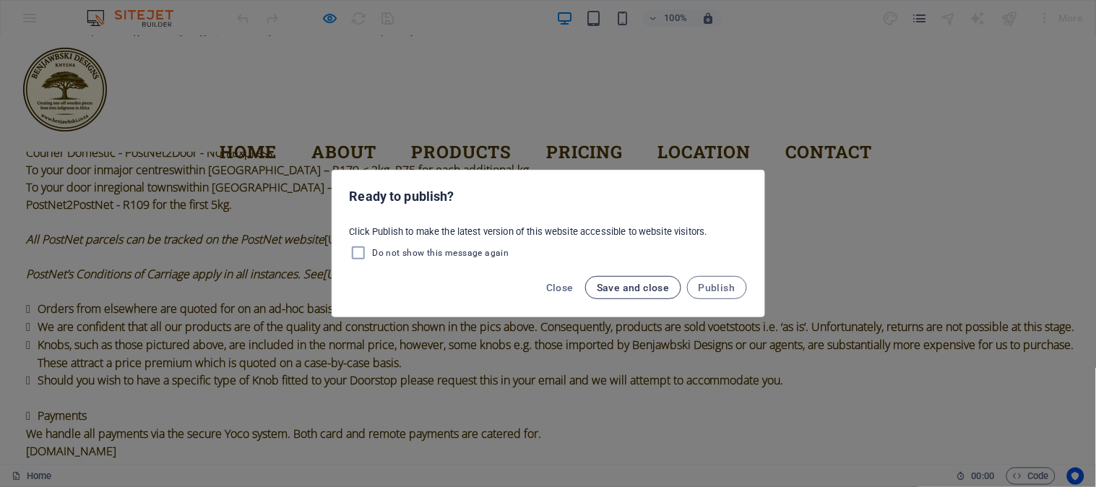
click at [603, 285] on span "Save and close" at bounding box center [633, 288] width 73 height 12
